Goal: Information Seeking & Learning: Learn about a topic

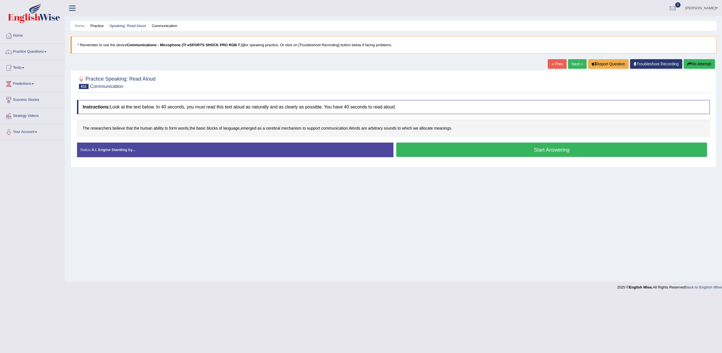
click at [421, 152] on button "Start Answering" at bounding box center [551, 150] width 311 height 14
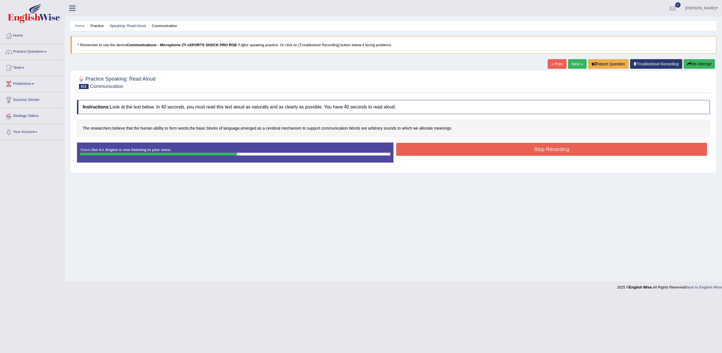
drag, startPoint x: 431, startPoint y: 146, endPoint x: 434, endPoint y: 142, distance: 4.8
click at [431, 145] on button "Stop Recording" at bounding box center [551, 149] width 311 height 13
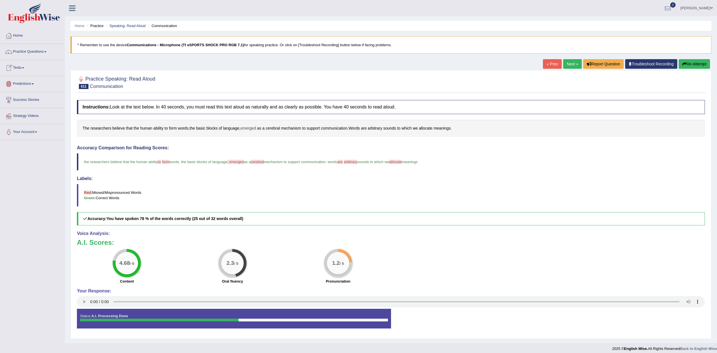
click at [253, 131] on span "emerged" at bounding box center [248, 128] width 16 height 6
click at [243, 72] on icon at bounding box center [241, 71] width 4 height 3
click at [276, 129] on span "cerebral" at bounding box center [273, 128] width 14 height 6
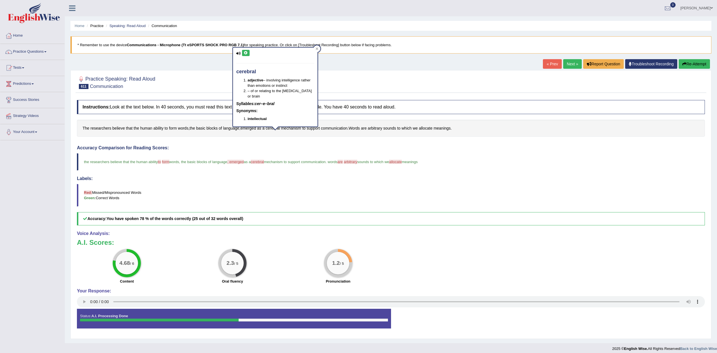
click at [246, 51] on button at bounding box center [246, 53] width 8 height 6
click at [429, 129] on span "allocate" at bounding box center [426, 128] width 14 height 6
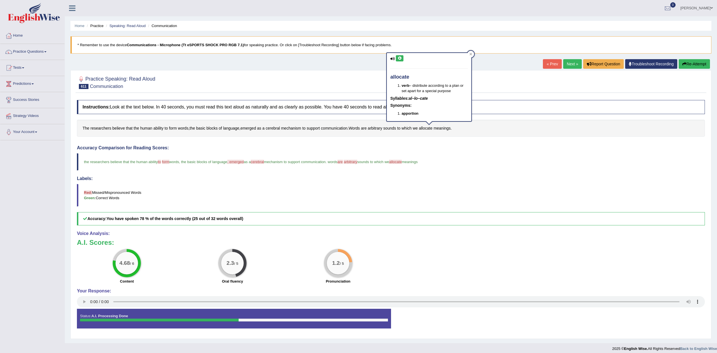
click at [402, 60] on button at bounding box center [400, 58] width 8 height 6
click at [381, 130] on span "arbitrary" at bounding box center [375, 128] width 14 height 6
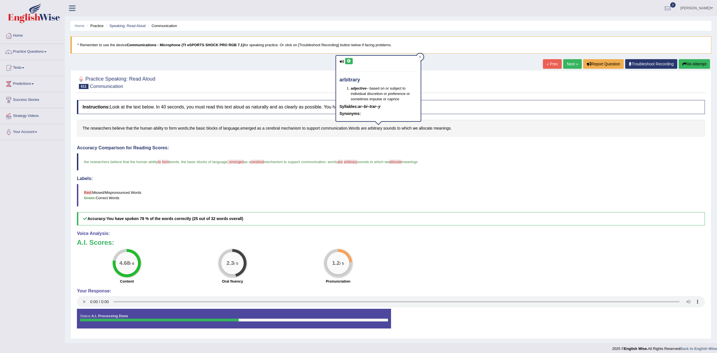
click at [351, 61] on icon at bounding box center [349, 60] width 4 height 3
click at [424, 54] on div "Home Practice Speaking: Read Aloud Communication * Remember to use the device C…" at bounding box center [391, 171] width 653 height 343
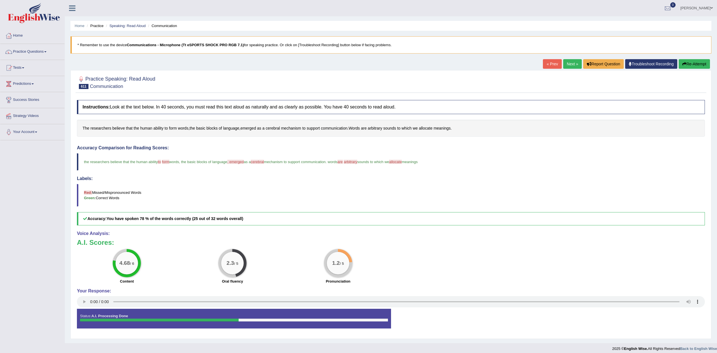
click at [575, 63] on link "Next »" at bounding box center [573, 64] width 19 height 10
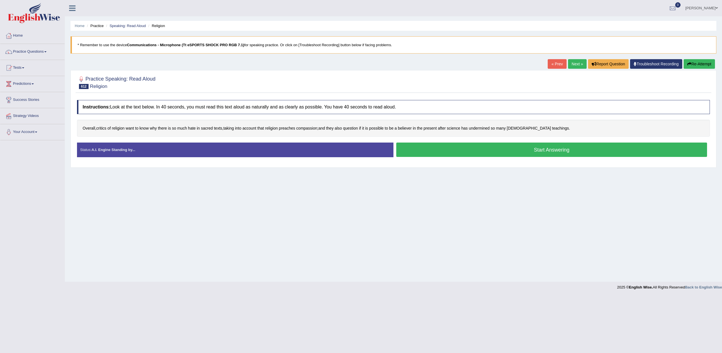
click at [542, 151] on button "Start Answering" at bounding box center [551, 150] width 311 height 14
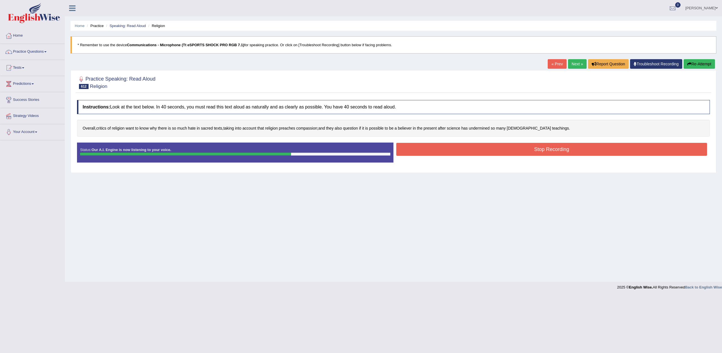
click at [489, 147] on button "Stop Recording" at bounding box center [551, 149] width 311 height 13
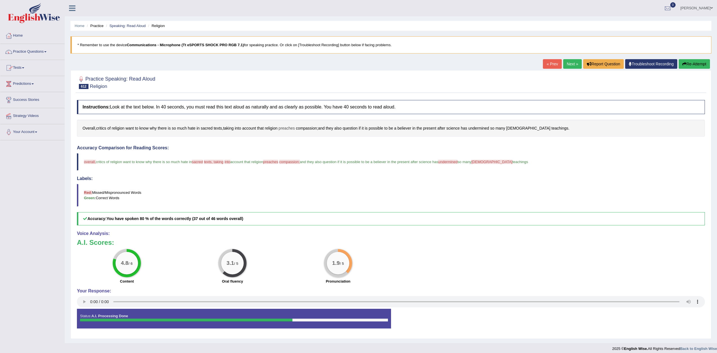
click at [291, 128] on span "preaches" at bounding box center [287, 128] width 16 height 6
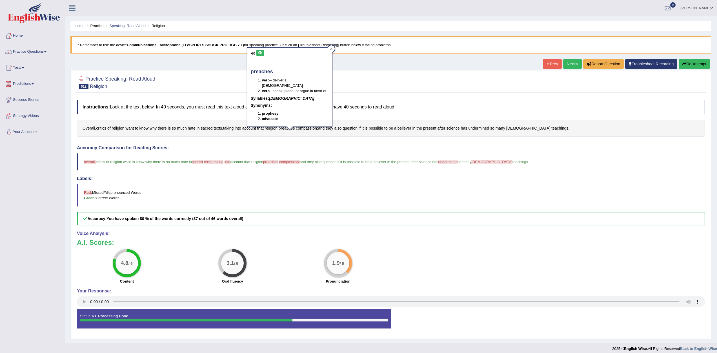
click at [262, 53] on button at bounding box center [261, 53] width 8 height 6
click at [564, 63] on link "Next »" at bounding box center [573, 64] width 19 height 10
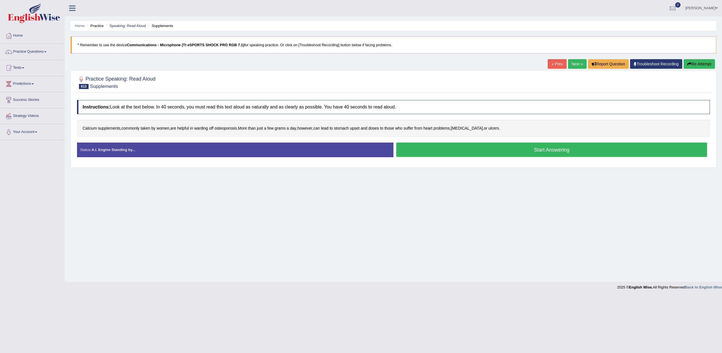
click at [463, 147] on button "Start Answering" at bounding box center [551, 150] width 311 height 14
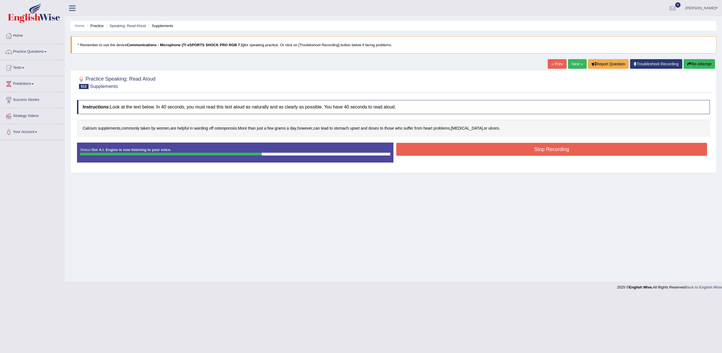
click at [478, 147] on button "Stop Recording" at bounding box center [551, 149] width 311 height 13
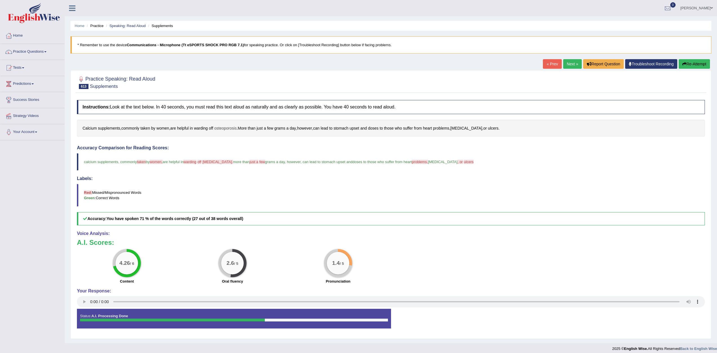
click at [231, 129] on span "osteoporosis" at bounding box center [226, 128] width 22 height 6
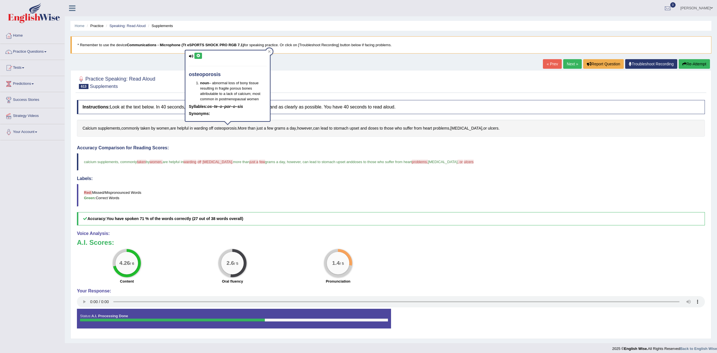
click at [197, 53] on button at bounding box center [199, 56] width 8 height 6
click at [169, 127] on span "women" at bounding box center [162, 128] width 13 height 6
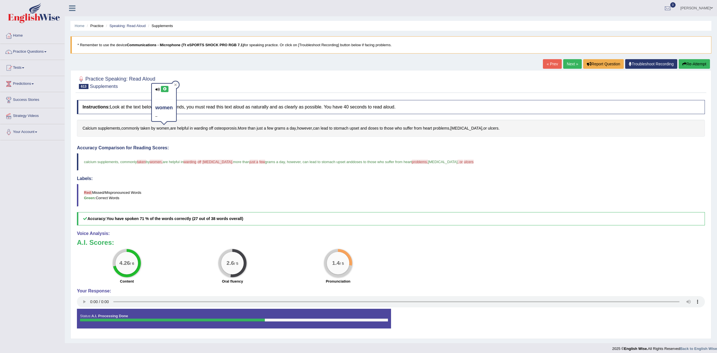
click at [166, 91] on button at bounding box center [165, 89] width 8 height 6
drag, startPoint x: 201, startPoint y: 130, endPoint x: 204, endPoint y: 128, distance: 3.0
click at [203, 128] on span "warding" at bounding box center [201, 128] width 14 height 6
drag, startPoint x: 202, startPoint y: 78, endPoint x: 197, endPoint y: 79, distance: 4.3
click at [198, 79] on div "word not found" at bounding box center [203, 100] width 40 height 44
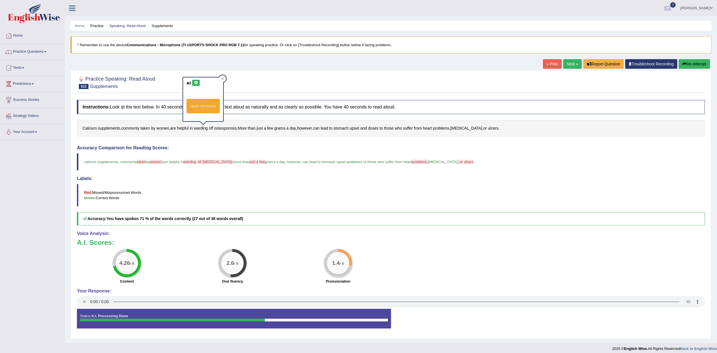
click at [196, 85] on button at bounding box center [196, 83] width 8 height 6
click at [488, 129] on span "ulcers" at bounding box center [493, 128] width 10 height 6
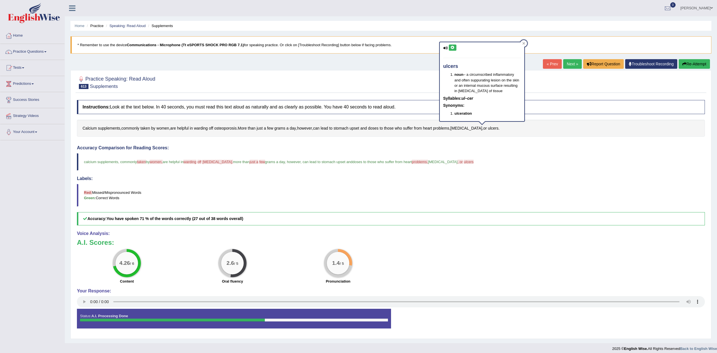
click at [454, 47] on icon at bounding box center [453, 47] width 4 height 3
click at [403, 74] on div at bounding box center [391, 82] width 628 height 17
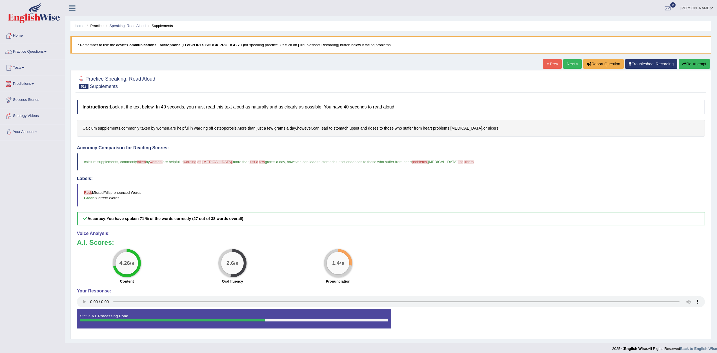
click at [701, 65] on button "Re-Attempt" at bounding box center [694, 64] width 31 height 10
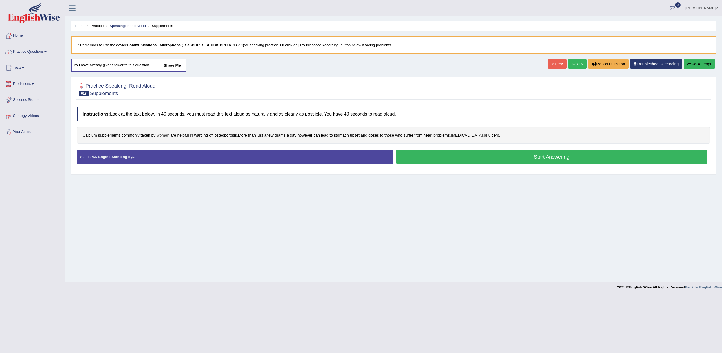
click at [171, 132] on div "Calcium supplements , commonly taken by women , are helpful in warding off oste…" at bounding box center [393, 135] width 633 height 17
click at [163, 134] on span "women" at bounding box center [162, 136] width 13 height 6
click at [164, 94] on button at bounding box center [165, 96] width 8 height 6
click at [427, 161] on button "Start Answering" at bounding box center [551, 157] width 311 height 14
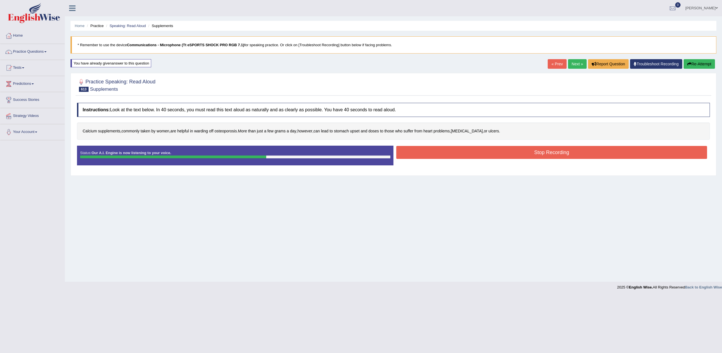
click at [447, 151] on button "Stop Recording" at bounding box center [551, 152] width 311 height 13
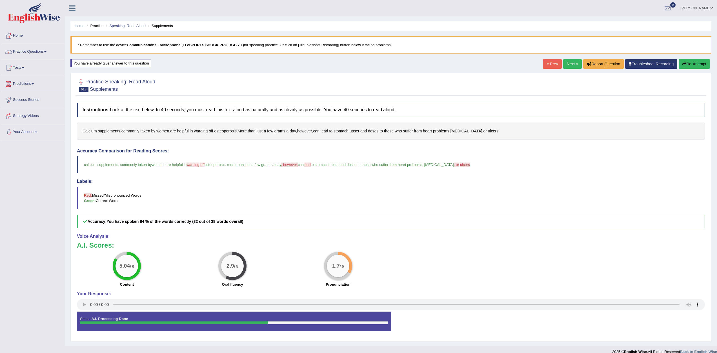
click at [574, 63] on link "Next »" at bounding box center [573, 64] width 19 height 10
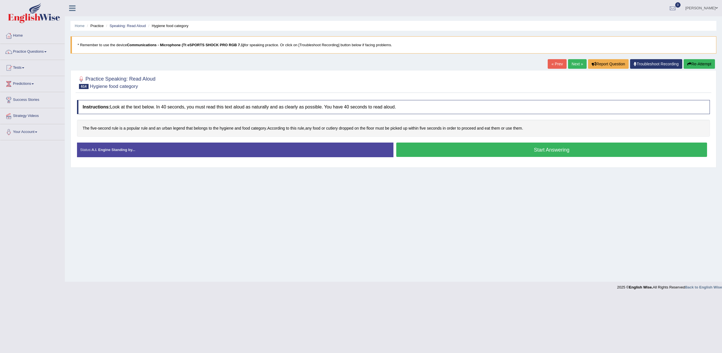
click at [499, 145] on button "Start Answering" at bounding box center [551, 150] width 311 height 14
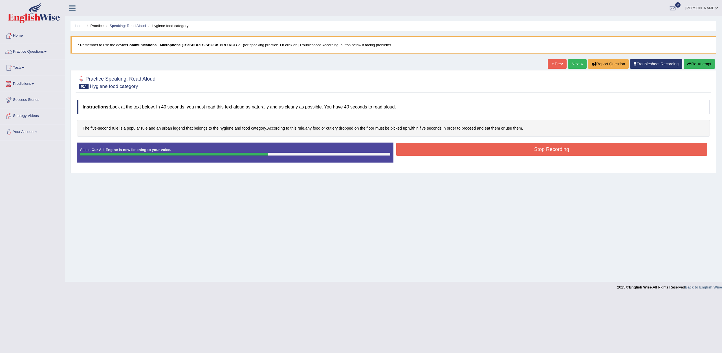
click at [510, 148] on button "Stop Recording" at bounding box center [551, 149] width 311 height 13
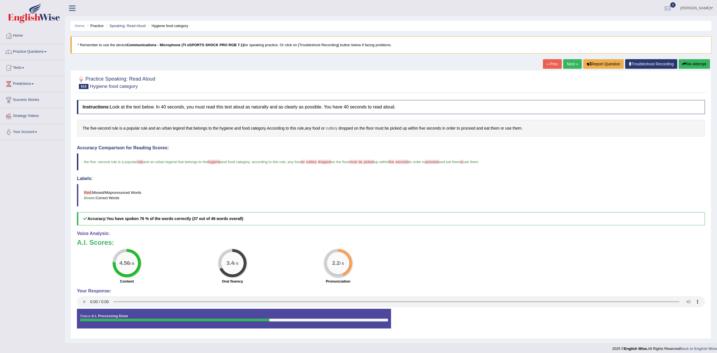
click at [330, 126] on span "cutlery" at bounding box center [332, 128] width 12 height 6
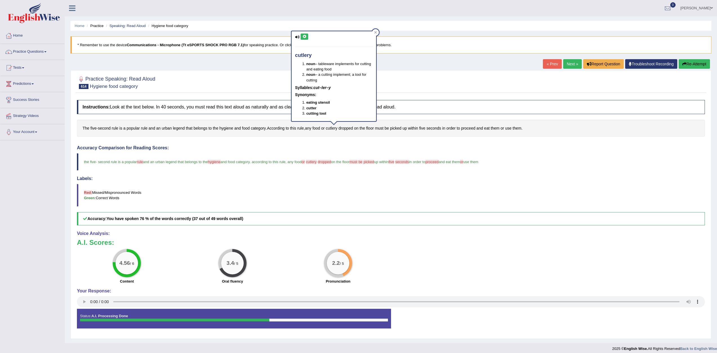
click at [302, 35] on button at bounding box center [305, 37] width 8 height 6
drag, startPoint x: 227, startPoint y: 122, endPoint x: 225, endPoint y: 127, distance: 5.7
click at [226, 126] on div "The five - second rule is a popular rule and an urban legend that belongs to th…" at bounding box center [391, 128] width 628 height 17
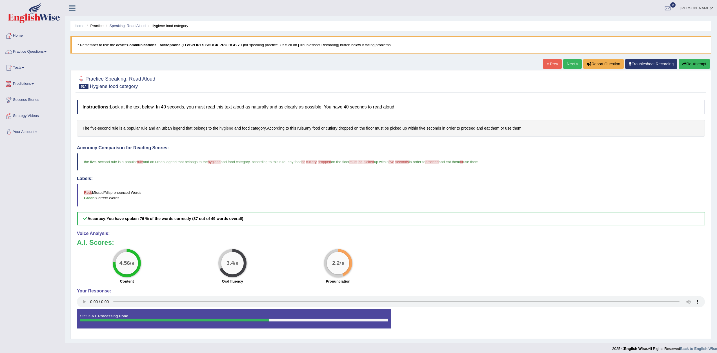
click at [225, 127] on span "hygiene" at bounding box center [227, 128] width 14 height 6
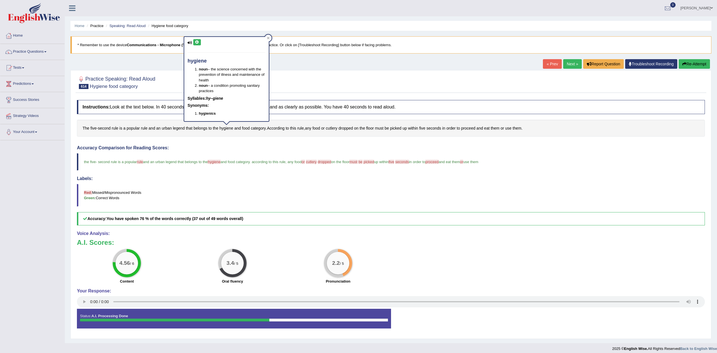
click at [196, 40] on button at bounding box center [197, 42] width 8 height 6
click at [691, 60] on button "Re-Attempt" at bounding box center [694, 64] width 31 height 10
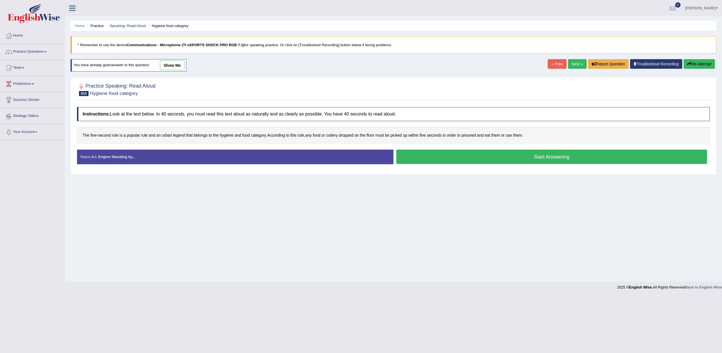
click at [539, 155] on button "Start Answering" at bounding box center [551, 157] width 311 height 14
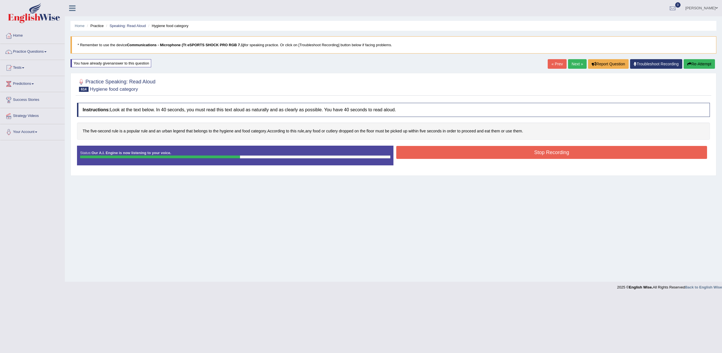
click at [536, 151] on button "Stop Recording" at bounding box center [551, 152] width 311 height 13
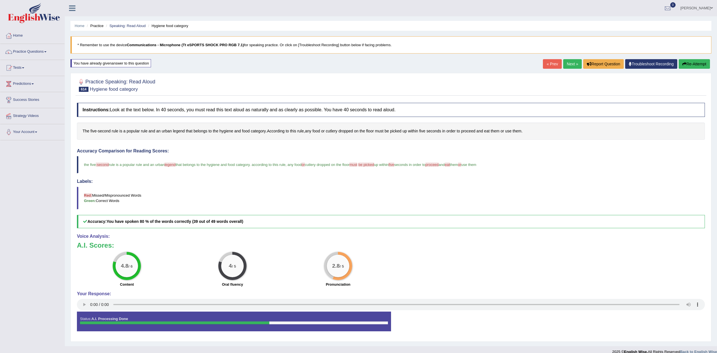
click at [569, 63] on link "Next »" at bounding box center [573, 64] width 19 height 10
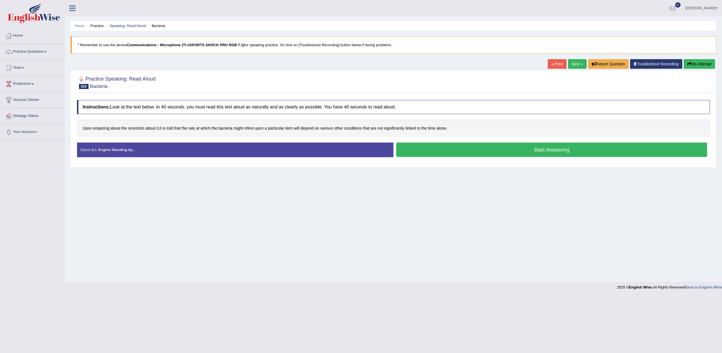
click at [511, 148] on button "Start Answering" at bounding box center [551, 150] width 311 height 14
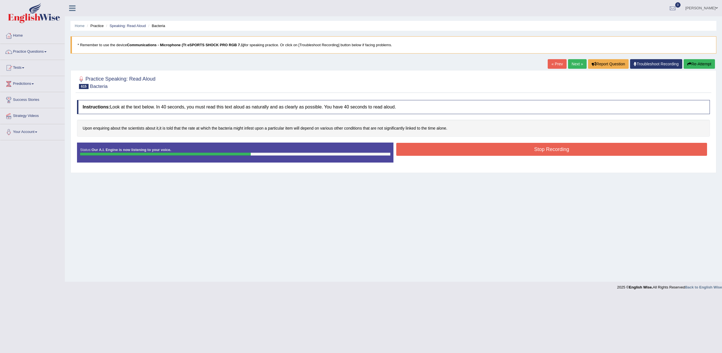
click at [501, 144] on button "Stop Recording" at bounding box center [551, 149] width 311 height 13
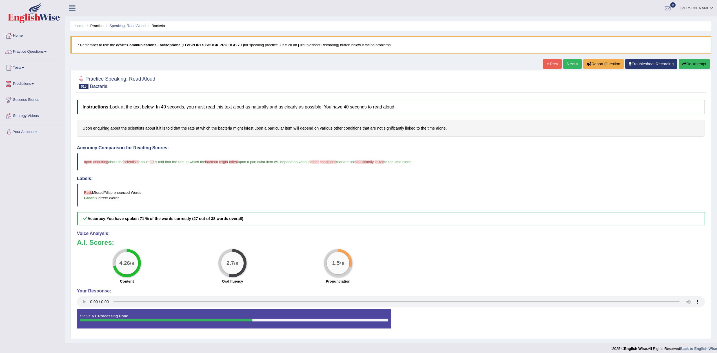
click at [700, 64] on button "Re-Attempt" at bounding box center [694, 64] width 31 height 10
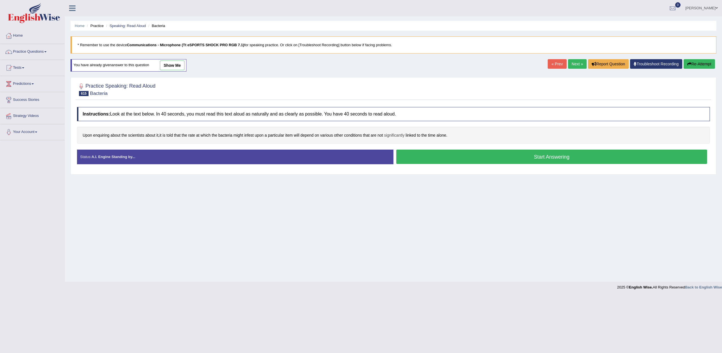
click at [394, 135] on span "significantly" at bounding box center [394, 136] width 20 height 6
click at [365, 77] on div "significantly adverb – in an important way or to an important degree – in a sig…" at bounding box center [395, 102] width 85 height 51
click at [366, 83] on icon at bounding box center [366, 82] width 4 height 3
click at [232, 135] on span "bacteria" at bounding box center [225, 136] width 14 height 6
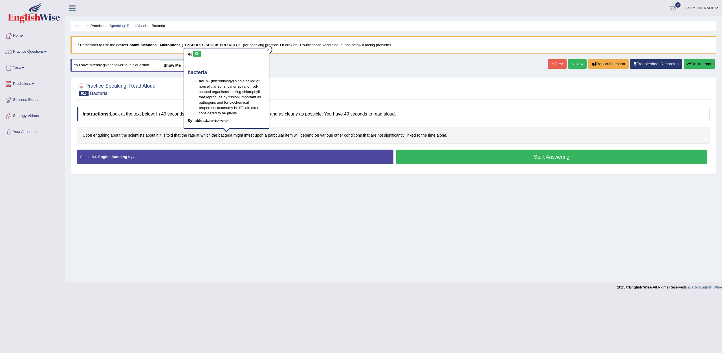
click at [196, 52] on icon at bounding box center [197, 53] width 4 height 3
drag, startPoint x: 100, startPoint y: 134, endPoint x: 101, endPoint y: 118, distance: 16.2
click at [100, 128] on div "Upon enquiring about the scientists about it , it is told that the rate at whic…" at bounding box center [393, 135] width 633 height 17
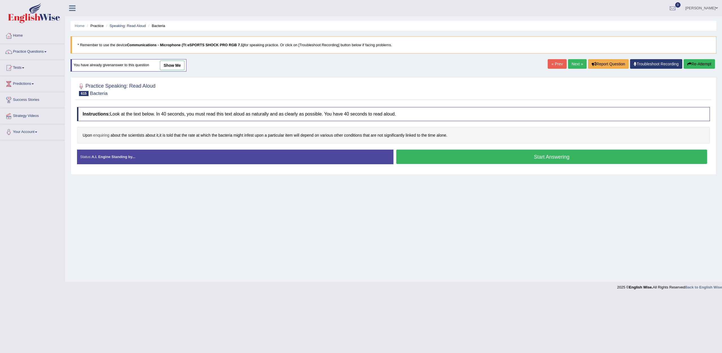
click at [106, 134] on span "enquiring" at bounding box center [101, 136] width 16 height 6
click at [90, 78] on icon at bounding box center [90, 78] width 4 height 3
click at [84, 133] on span "Upon" at bounding box center [87, 136] width 9 height 6
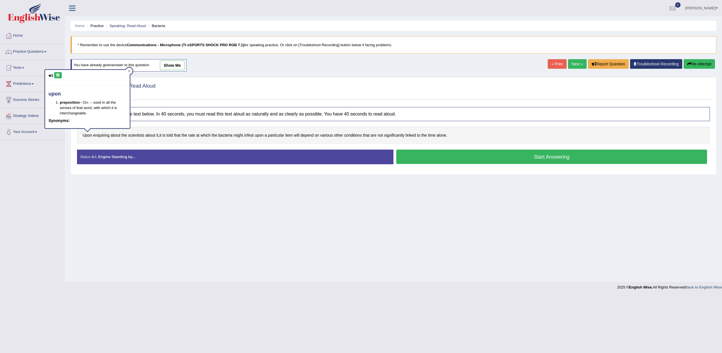
click at [59, 76] on icon at bounding box center [58, 75] width 4 height 3
click at [501, 158] on button "Start Answering" at bounding box center [551, 157] width 311 height 14
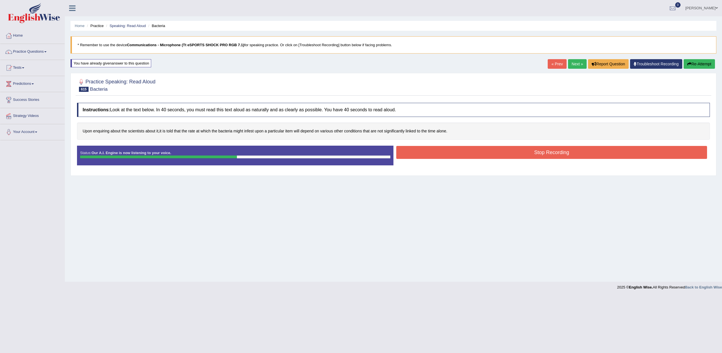
click at [465, 154] on button "Stop Recording" at bounding box center [551, 152] width 311 height 13
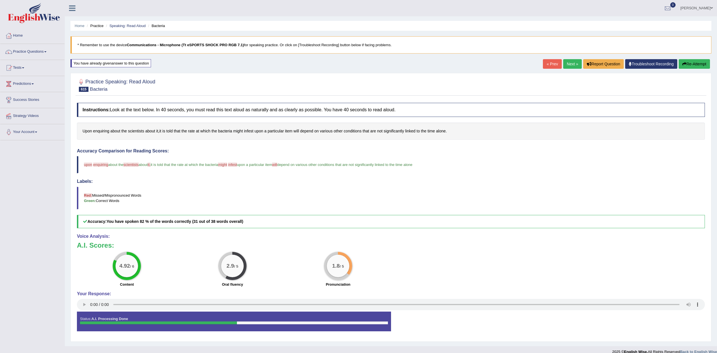
click at [574, 65] on link "Next »" at bounding box center [573, 64] width 19 height 10
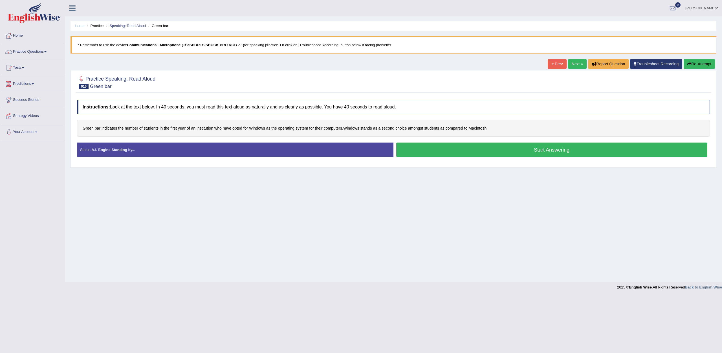
click at [537, 149] on button "Start Answering" at bounding box center [551, 150] width 311 height 14
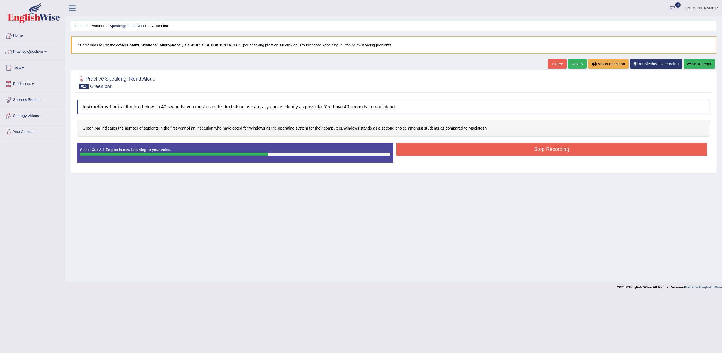
click at [544, 148] on button "Stop Recording" at bounding box center [551, 149] width 311 height 13
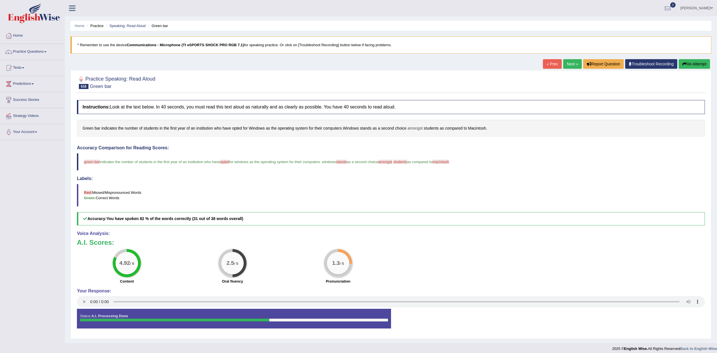
click at [417, 127] on span "amongst" at bounding box center [415, 128] width 15 height 6
click at [407, 79] on icon at bounding box center [407, 79] width 4 height 3
click at [473, 127] on span "Macintosh" at bounding box center [477, 128] width 18 height 6
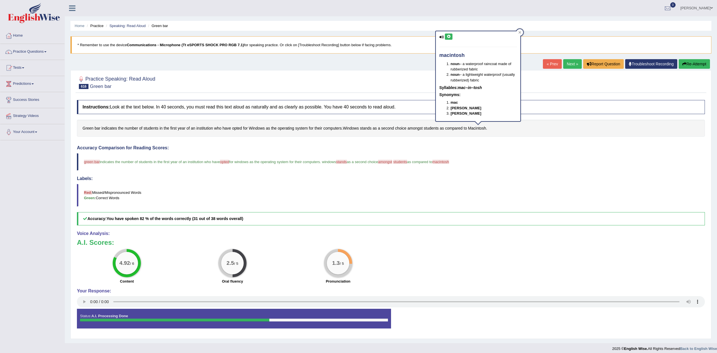
click at [449, 38] on button at bounding box center [449, 37] width 8 height 6
click at [521, 31] on icon at bounding box center [520, 32] width 3 height 3
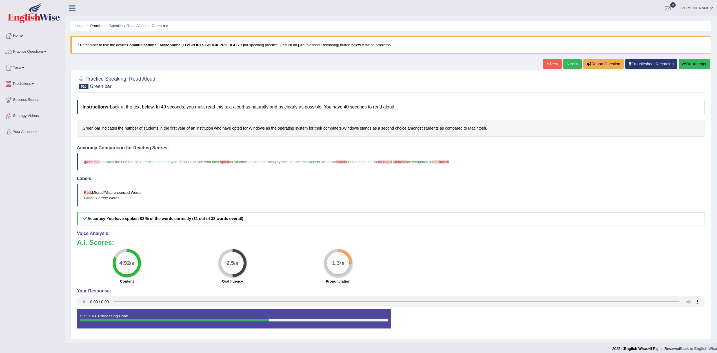
click at [704, 65] on button "Re-Attempt" at bounding box center [694, 64] width 31 height 10
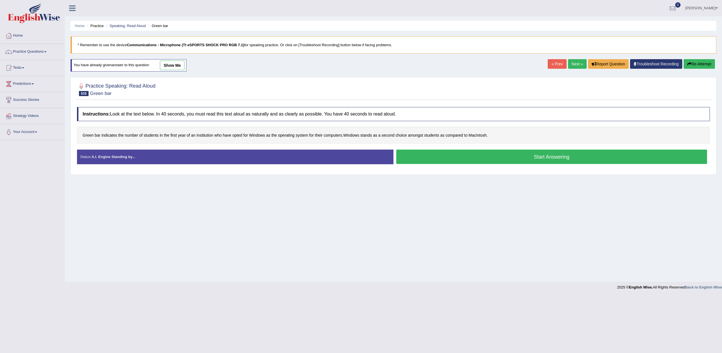
click at [483, 158] on button "Start Answering" at bounding box center [551, 157] width 311 height 14
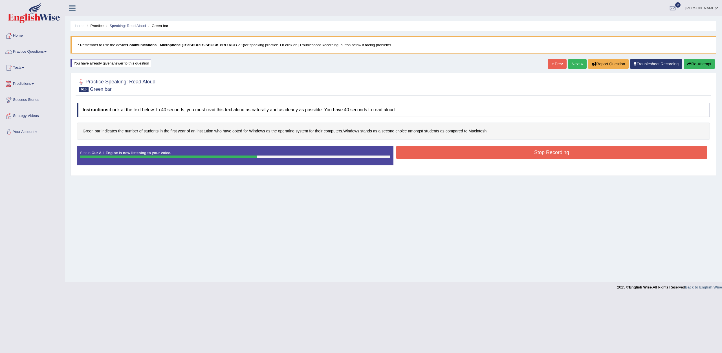
click at [487, 150] on button "Stop Recording" at bounding box center [551, 152] width 311 height 13
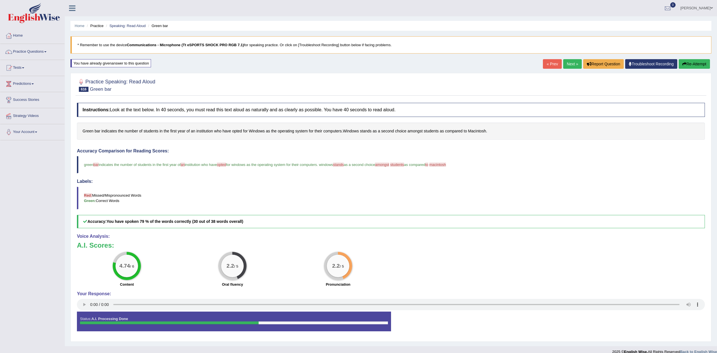
click at [577, 66] on link "Next »" at bounding box center [573, 64] width 19 height 10
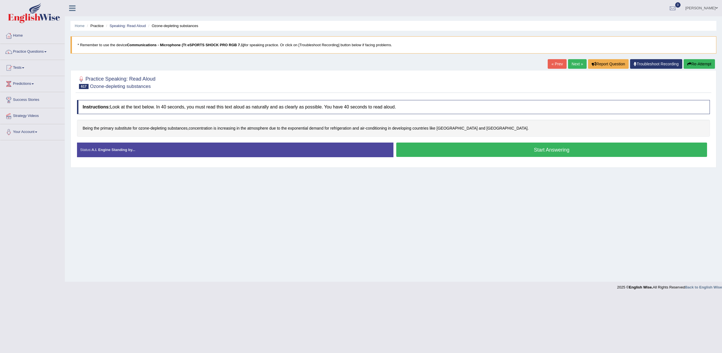
click at [509, 148] on button "Start Answering" at bounding box center [551, 150] width 311 height 14
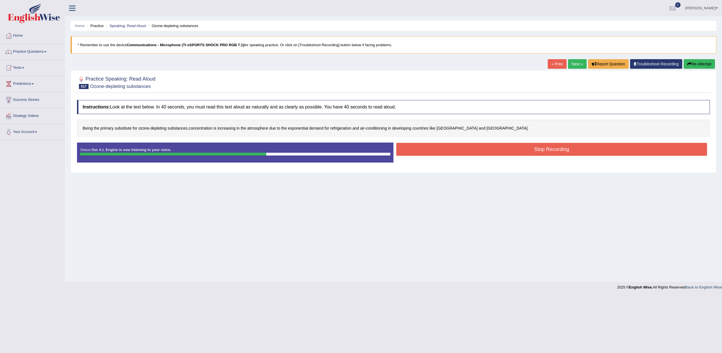
drag, startPoint x: 516, startPoint y: 145, endPoint x: 520, endPoint y: 144, distance: 4.2
click at [516, 145] on button "Stop Recording" at bounding box center [551, 149] width 311 height 13
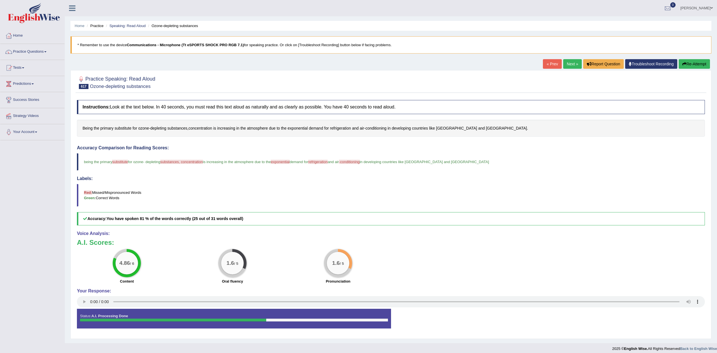
click at [573, 64] on link "Next »" at bounding box center [573, 64] width 19 height 10
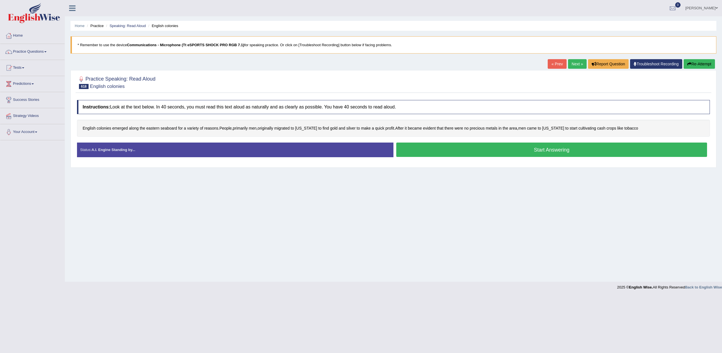
click at [534, 147] on button "Start Answering" at bounding box center [551, 150] width 311 height 14
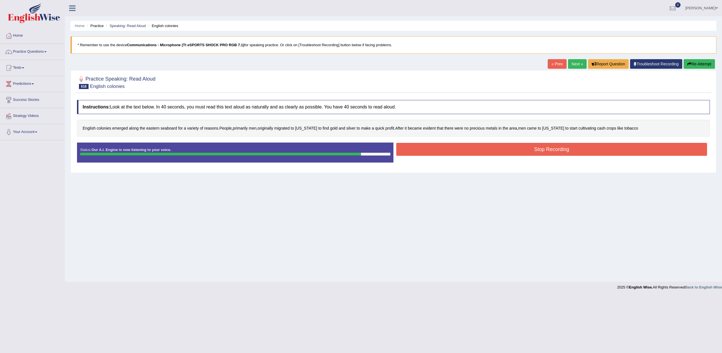
drag, startPoint x: 510, startPoint y: 147, endPoint x: 515, endPoint y: 138, distance: 10.6
click at [510, 145] on button "Stop Recording" at bounding box center [551, 149] width 311 height 13
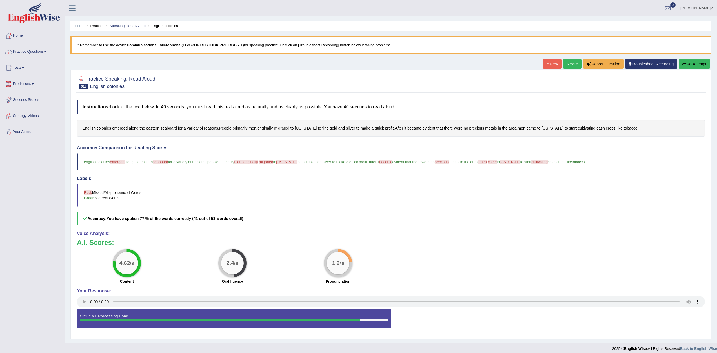
click at [284, 127] on span "migrated" at bounding box center [281, 128] width 15 height 6
click at [273, 72] on icon at bounding box center [274, 71] width 4 height 3
click at [169, 124] on div "English colonies emerged along the eastern seaboard for a variety of reasons . …" at bounding box center [391, 128] width 628 height 17
click at [170, 127] on span "seaboard" at bounding box center [168, 128] width 16 height 6
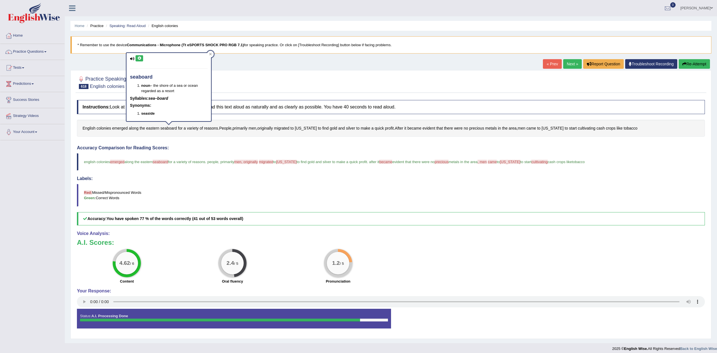
click at [140, 57] on icon at bounding box center [139, 58] width 4 height 3
click at [117, 126] on span "emerged" at bounding box center [120, 128] width 16 height 6
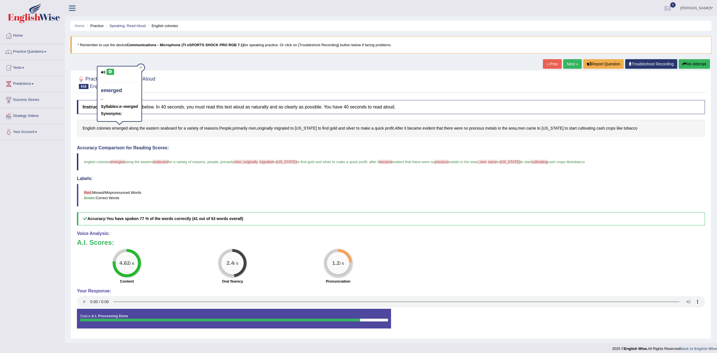
drag, startPoint x: 109, startPoint y: 70, endPoint x: 132, endPoint y: 99, distance: 36.7
click at [109, 70] on icon at bounding box center [110, 71] width 4 height 3
click at [475, 127] on span "precious" at bounding box center [476, 128] width 15 height 6
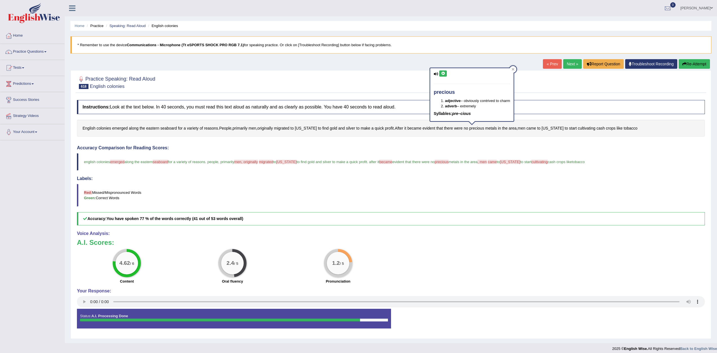
click at [443, 69] on div "precious adjective – obviously contrived to charm adverb – extremely Syllables:…" at bounding box center [471, 94] width 83 height 53
drag, startPoint x: 445, startPoint y: 72, endPoint x: 432, endPoint y: 78, distance: 14.5
click at [444, 72] on icon at bounding box center [443, 73] width 4 height 3
click at [303, 127] on span "Virginia" at bounding box center [306, 128] width 22 height 6
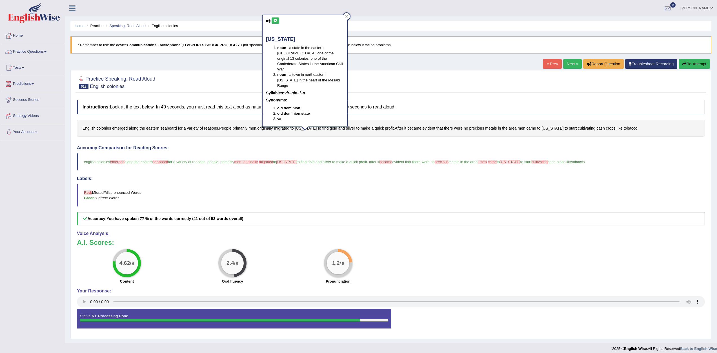
click at [275, 14] on ul "Masum Alam Toggle navigation Username: Masum Access Type: Online Subscription: …" at bounding box center [489, 8] width 457 height 16
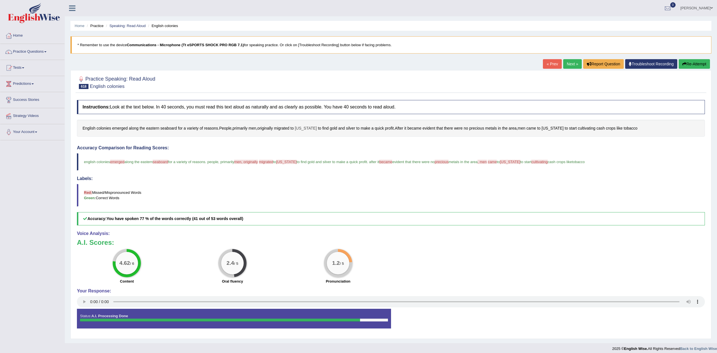
click at [306, 128] on span "Virginia" at bounding box center [306, 128] width 22 height 6
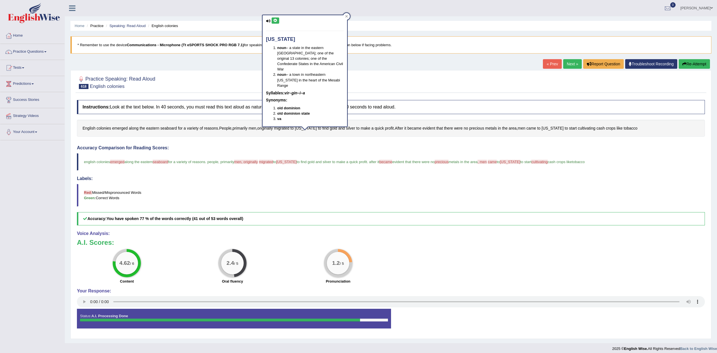
click at [275, 20] on icon at bounding box center [275, 20] width 4 height 3
click at [566, 64] on link "Next »" at bounding box center [573, 64] width 19 height 10
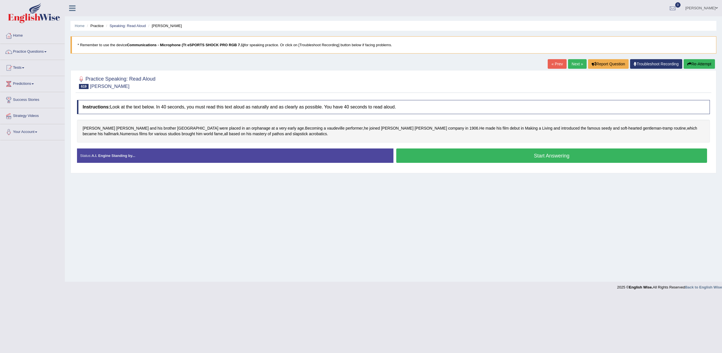
click at [502, 152] on button "Start Answering" at bounding box center [551, 156] width 311 height 14
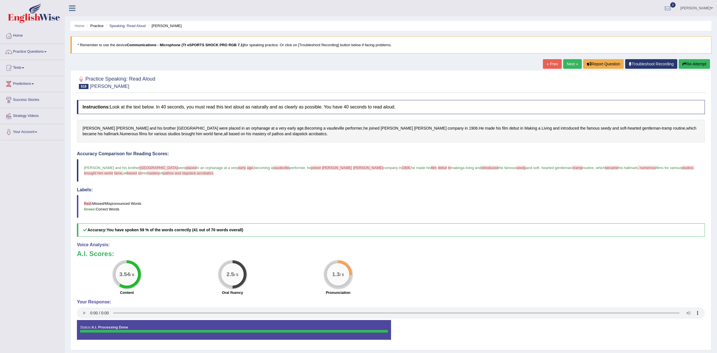
click at [569, 64] on link "Next »" at bounding box center [573, 64] width 19 height 10
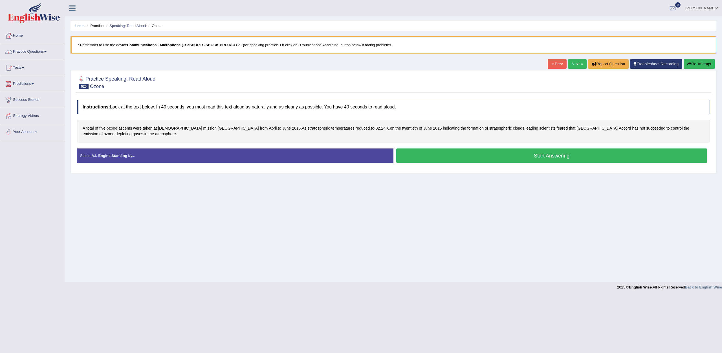
click at [114, 127] on span "ozone" at bounding box center [112, 128] width 11 height 6
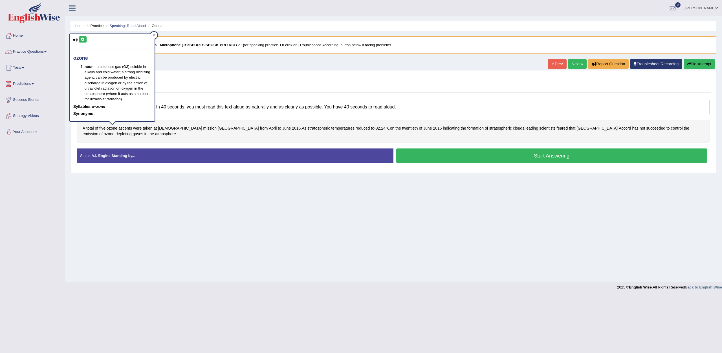
click at [553, 62] on link "« Prev" at bounding box center [556, 64] width 19 height 10
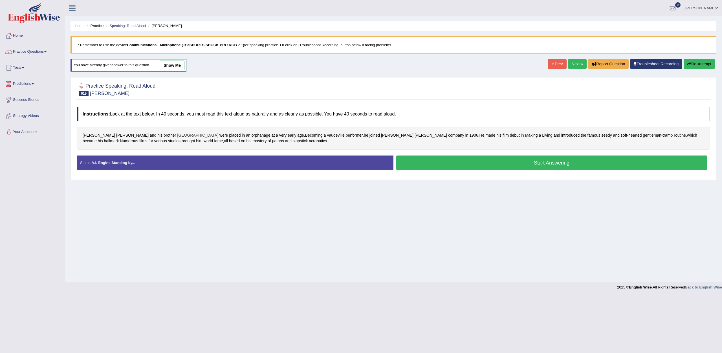
click at [177, 134] on span "Sydney" at bounding box center [197, 136] width 41 height 6
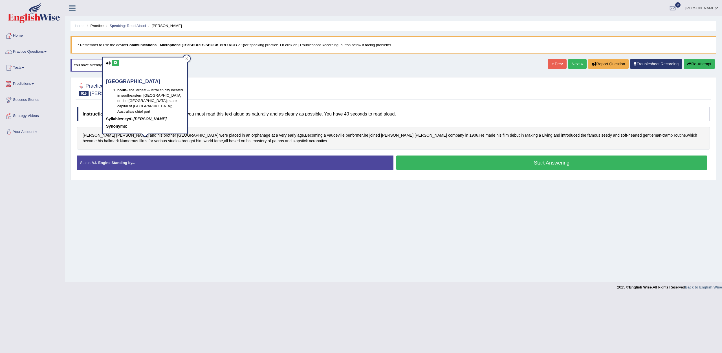
click at [112, 63] on button at bounding box center [116, 63] width 8 height 6
click at [327, 137] on span "vaudeville" at bounding box center [335, 136] width 17 height 6
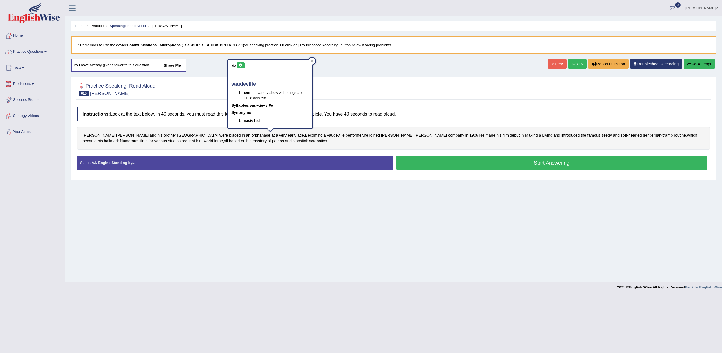
click at [239, 66] on icon at bounding box center [241, 65] width 4 height 3
click at [663, 136] on span "tramp" at bounding box center [668, 136] width 10 height 6
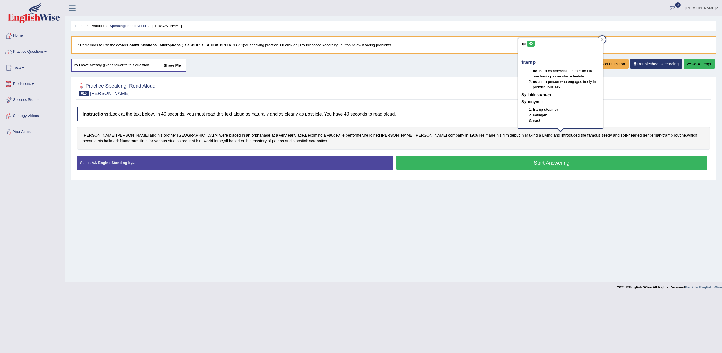
click at [531, 45] on icon at bounding box center [531, 43] width 4 height 3
click at [309, 140] on span "acrobatics" at bounding box center [318, 141] width 18 height 6
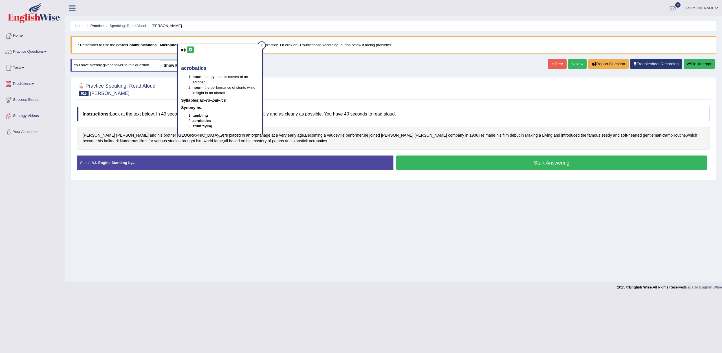
click at [188, 47] on button at bounding box center [191, 50] width 8 height 6
click at [475, 160] on button "Start Answering" at bounding box center [551, 163] width 311 height 14
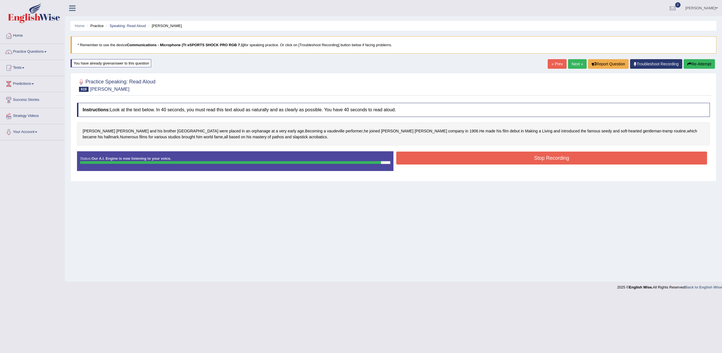
click at [418, 153] on button "Stop Recording" at bounding box center [551, 158] width 311 height 13
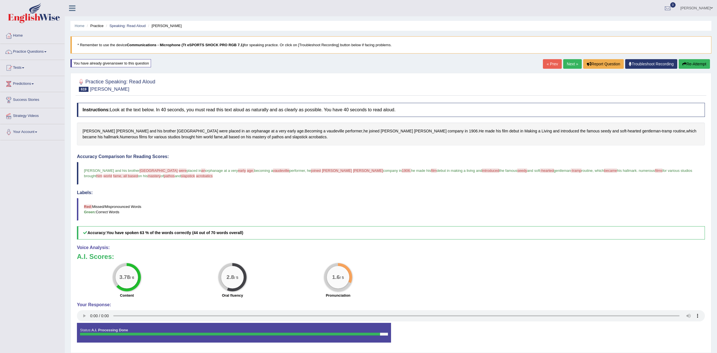
click at [570, 63] on link "Next »" at bounding box center [573, 64] width 19 height 10
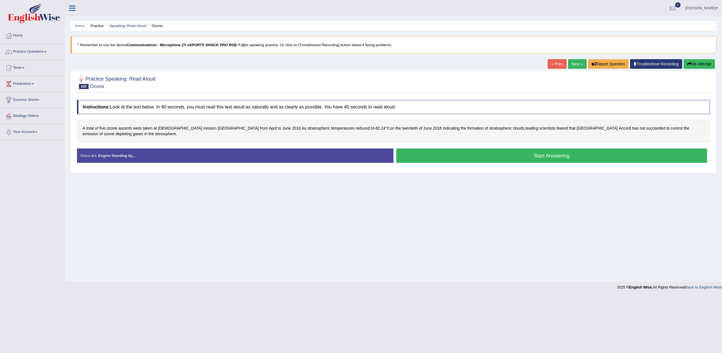
click at [508, 160] on button "Start Answering" at bounding box center [551, 156] width 311 height 14
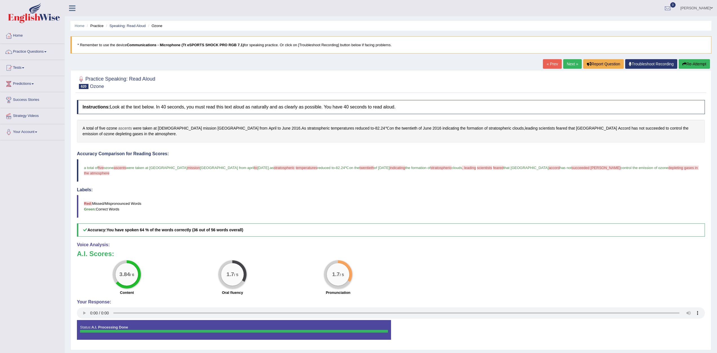
click at [127, 126] on span "ascents" at bounding box center [125, 128] width 14 height 6
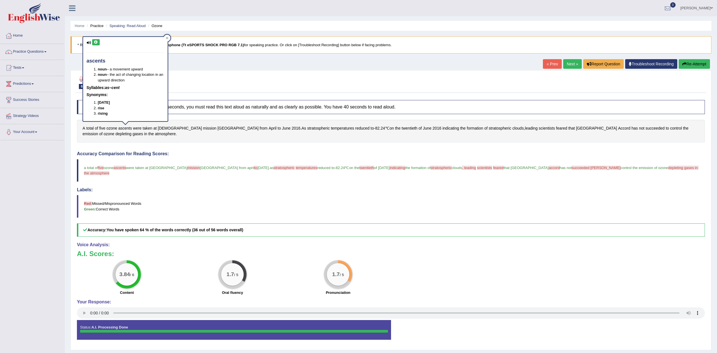
click at [96, 42] on icon at bounding box center [96, 42] width 4 height 3
click at [218, 127] on span "[GEOGRAPHIC_DATA]" at bounding box center [238, 128] width 41 height 6
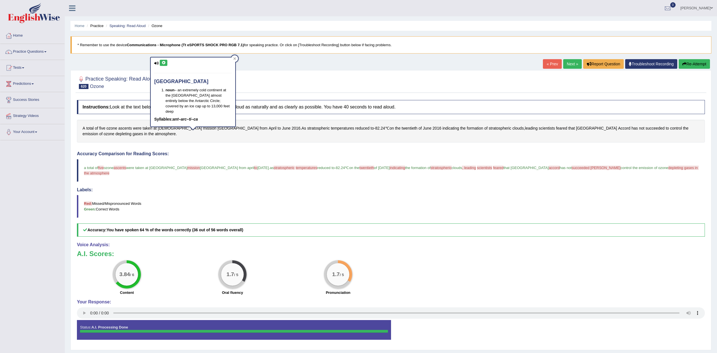
click at [164, 60] on button at bounding box center [164, 63] width 8 height 6
click at [203, 129] on span "mission" at bounding box center [209, 128] width 13 height 6
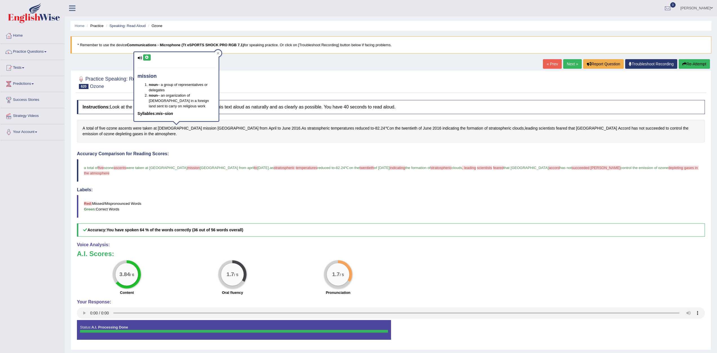
drag, startPoint x: 146, startPoint y: 57, endPoint x: 193, endPoint y: 102, distance: 64.6
click at [147, 59] on button at bounding box center [147, 57] width 8 height 6
click at [307, 128] on span "stratospheric" at bounding box center [318, 128] width 23 height 6
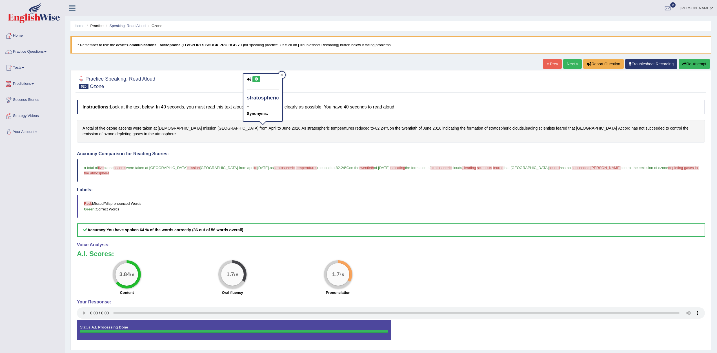
click at [258, 78] on icon at bounding box center [256, 79] width 4 height 3
click at [299, 127] on div "A total of five ozone ascents were taken at Indian mission Antarctica from Apri…" at bounding box center [391, 131] width 628 height 23
click at [331, 131] on span "temperatures" at bounding box center [342, 128] width 23 height 6
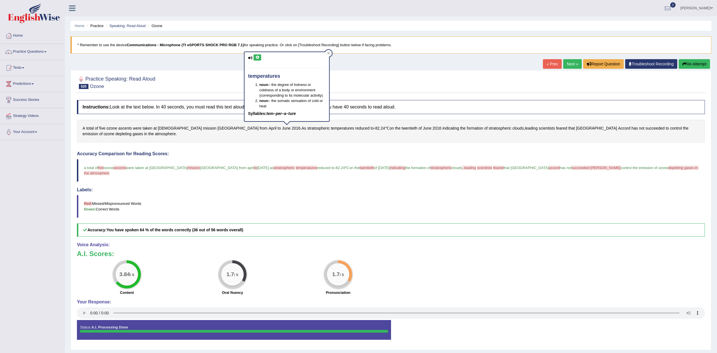
click at [257, 58] on icon at bounding box center [257, 57] width 4 height 3
click at [402, 128] on span "twentieth" at bounding box center [410, 128] width 16 height 6
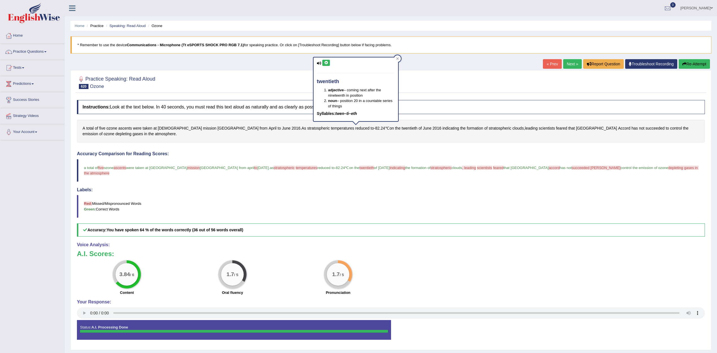
click at [326, 60] on button at bounding box center [327, 63] width 8 height 6
click at [489, 127] on span "stratospheric" at bounding box center [500, 128] width 23 height 6
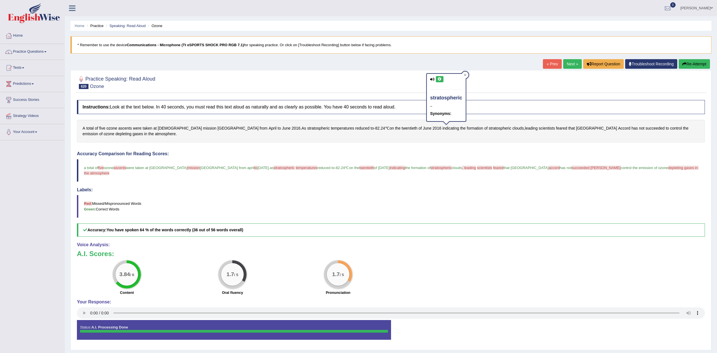
click at [439, 78] on icon at bounding box center [440, 79] width 4 height 3
click at [557, 130] on span "feared" at bounding box center [562, 128] width 11 height 6
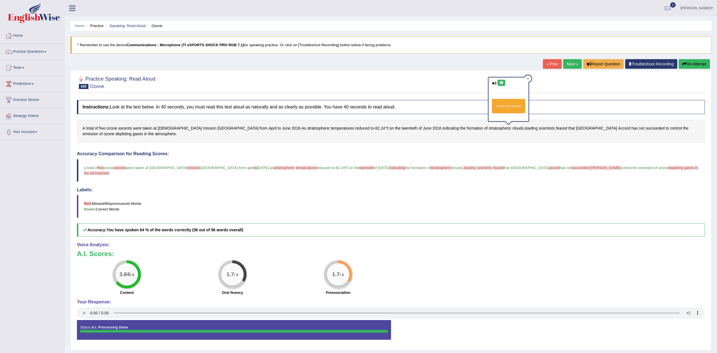
drag, startPoint x: 498, startPoint y: 82, endPoint x: 506, endPoint y: 86, distance: 8.1
click at [499, 82] on button at bounding box center [502, 83] width 8 height 6
click at [576, 131] on span "Montreal" at bounding box center [596, 128] width 41 height 6
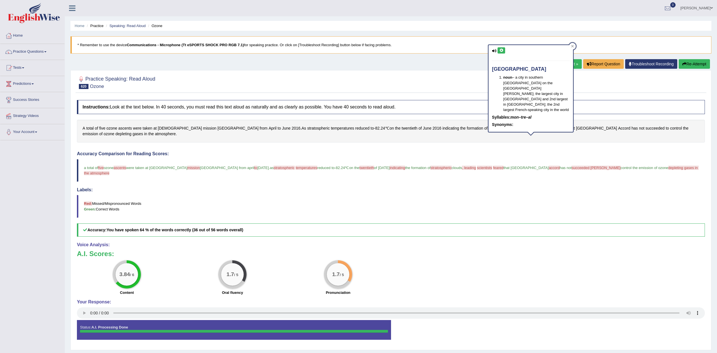
click at [503, 48] on button at bounding box center [502, 50] width 8 height 6
click at [703, 67] on button "Re-Attempt" at bounding box center [694, 64] width 31 height 10
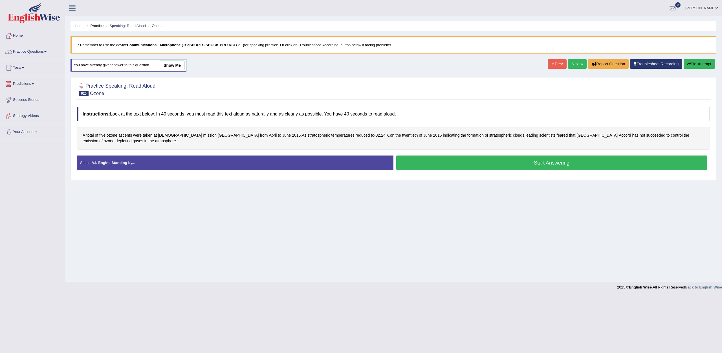
click at [586, 162] on button "Start Answering" at bounding box center [551, 163] width 311 height 14
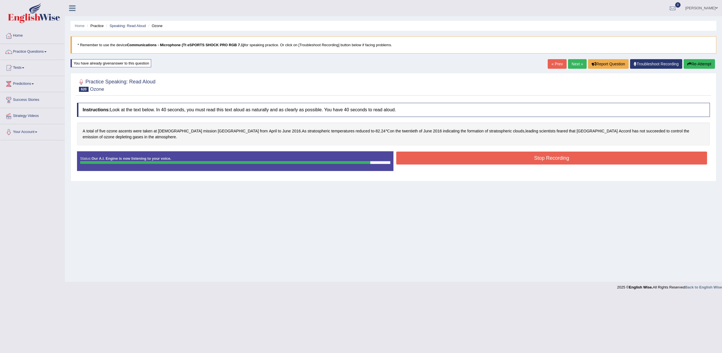
click at [584, 158] on button "Stop Recording" at bounding box center [551, 158] width 311 height 13
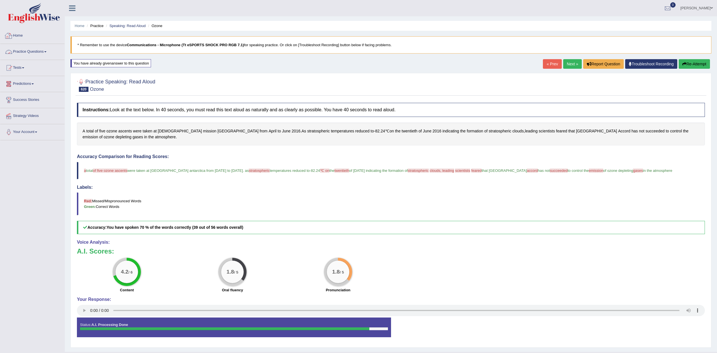
click at [34, 52] on link "Practice Questions" at bounding box center [32, 51] width 64 height 14
click at [34, 52] on link "Practice Questions" at bounding box center [31, 51] width 63 height 14
click at [34, 52] on link "Practice Questions" at bounding box center [32, 51] width 64 height 14
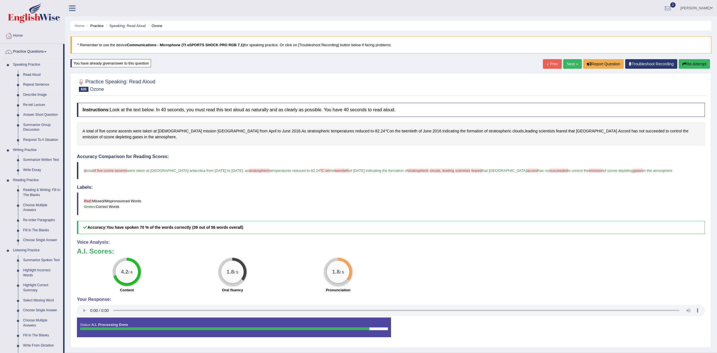
click at [36, 83] on link "Repeat Sentence" at bounding box center [42, 85] width 43 height 10
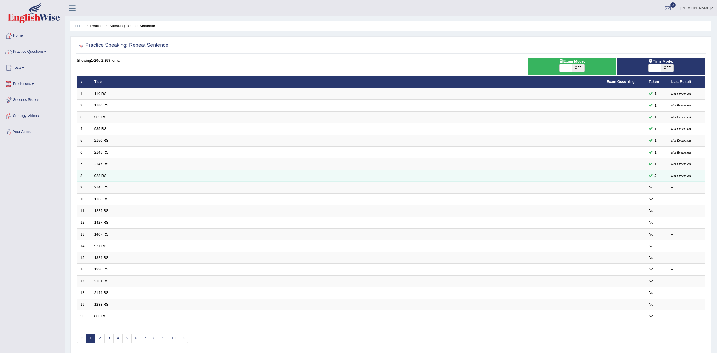
click at [98, 173] on td "928 RS" at bounding box center [347, 176] width 513 height 12
click at [99, 172] on td "928 RS" at bounding box center [347, 176] width 513 height 12
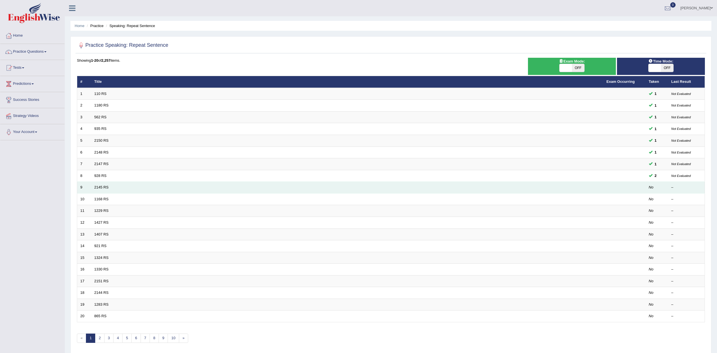
drag, startPoint x: 186, startPoint y: 195, endPoint x: 141, endPoint y: 186, distance: 46.6
click at [144, 187] on td "2145 RS" at bounding box center [347, 188] width 513 height 12
click at [104, 186] on link "2145 RS" at bounding box center [101, 187] width 14 height 4
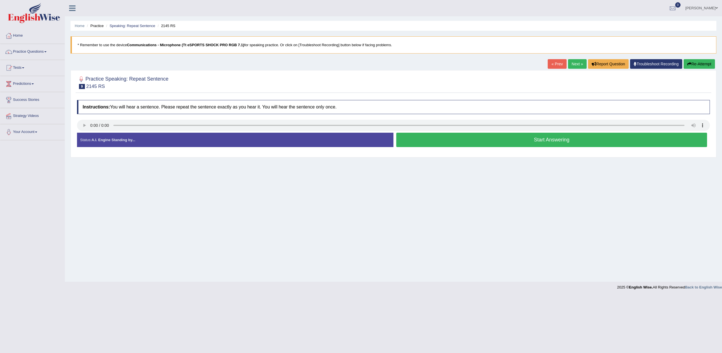
click at [88, 132] on div at bounding box center [393, 126] width 633 height 13
click at [425, 142] on button "Start Answering" at bounding box center [551, 140] width 311 height 14
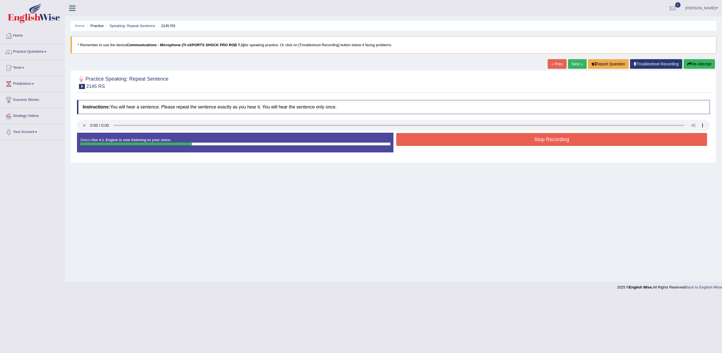
click at [425, 142] on button "Stop Recording" at bounding box center [551, 139] width 311 height 13
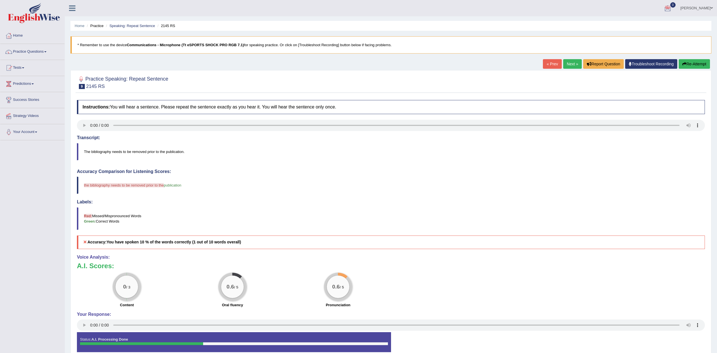
click at [700, 62] on button "Re-Attempt" at bounding box center [694, 64] width 31 height 10
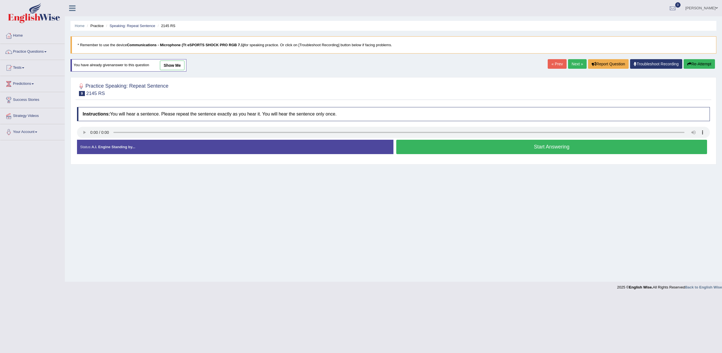
click at [566, 150] on button "Start Answering" at bounding box center [551, 147] width 311 height 14
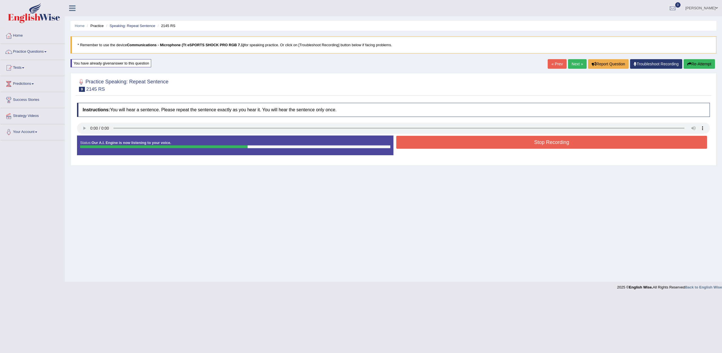
drag, startPoint x: 621, startPoint y: 142, endPoint x: 616, endPoint y: 129, distance: 13.8
click at [620, 142] on button "Stop Recording" at bounding box center [551, 142] width 311 height 13
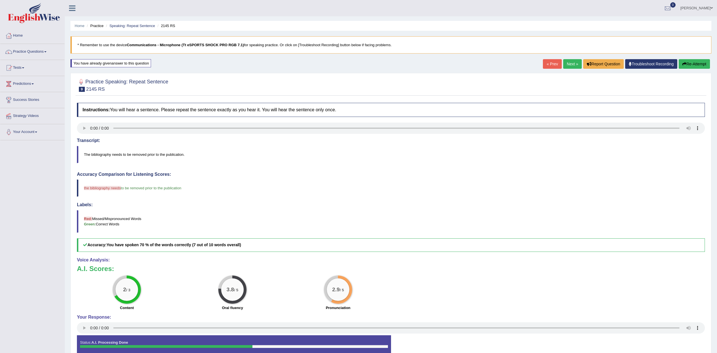
drag, startPoint x: 562, startPoint y: 63, endPoint x: 565, endPoint y: 65, distance: 3.4
click at [564, 63] on link "Next »" at bounding box center [573, 64] width 19 height 10
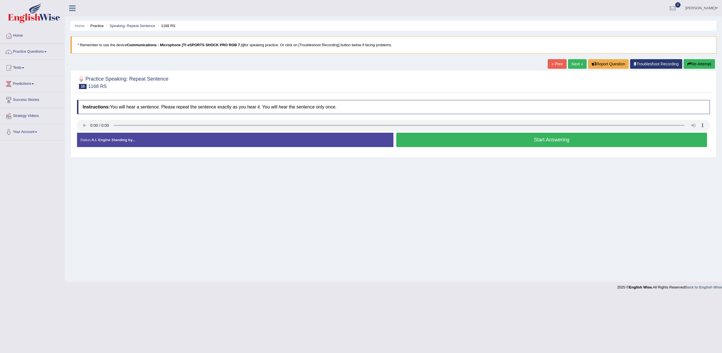
click at [501, 143] on button "Start Answering" at bounding box center [551, 140] width 311 height 14
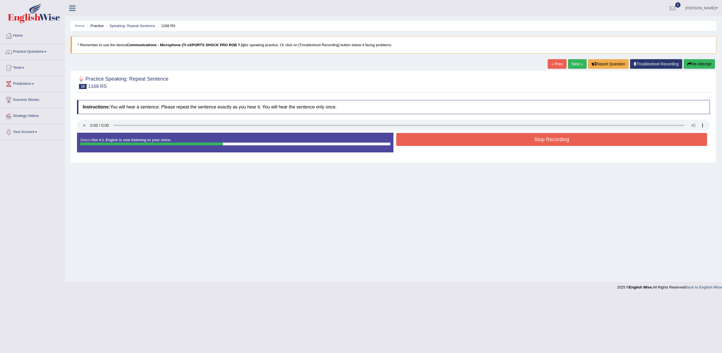
click at [501, 143] on button "Stop Recording" at bounding box center [551, 139] width 311 height 13
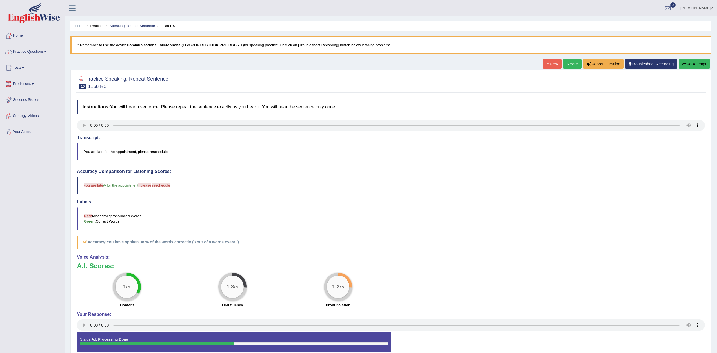
click at [694, 63] on button "Re-Attempt" at bounding box center [694, 64] width 31 height 10
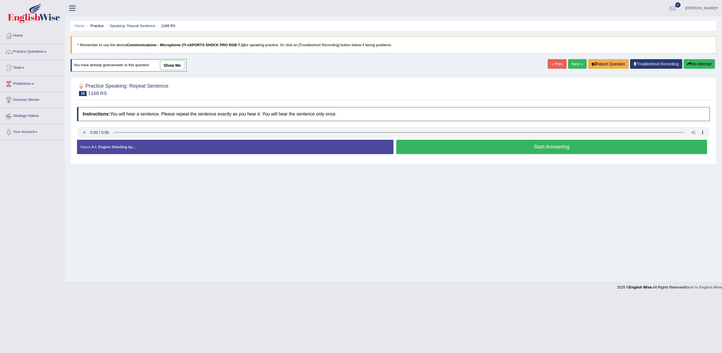
click at [461, 148] on button "Start Answering" at bounding box center [551, 147] width 311 height 14
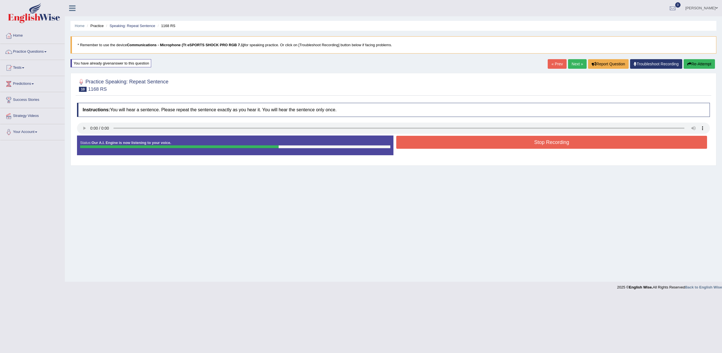
click at [502, 141] on button "Stop Recording" at bounding box center [551, 142] width 311 height 13
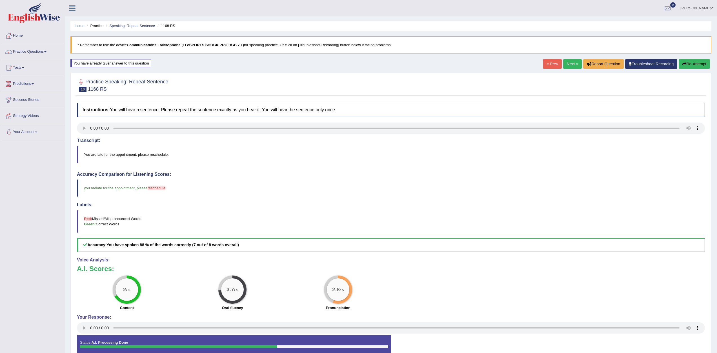
click at [567, 65] on link "Next »" at bounding box center [573, 64] width 19 height 10
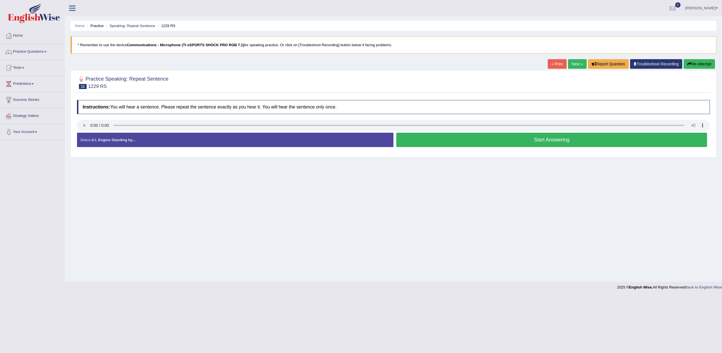
click at [104, 121] on div "Instructions: You will hear a sentence. Please repeat the sentence exactly as y…" at bounding box center [393, 125] width 635 height 57
click at [487, 138] on button "Start Answering" at bounding box center [551, 140] width 311 height 14
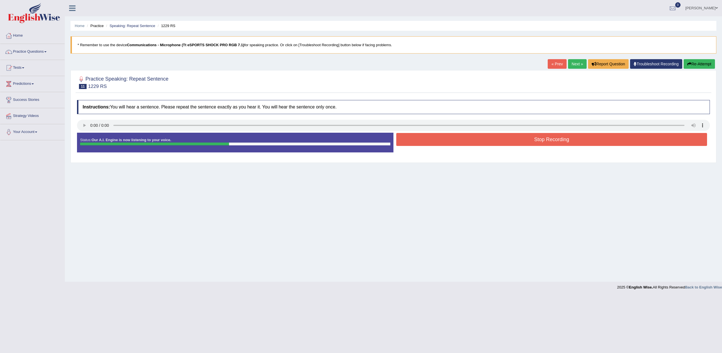
click at [449, 134] on button "Stop Recording" at bounding box center [551, 139] width 311 height 13
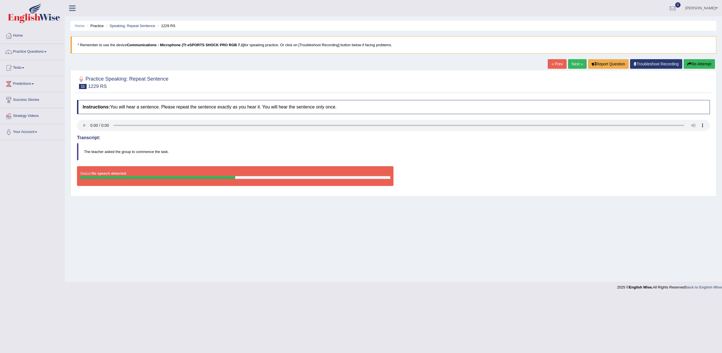
click at [701, 61] on button "Re-Attempt" at bounding box center [698, 64] width 31 height 10
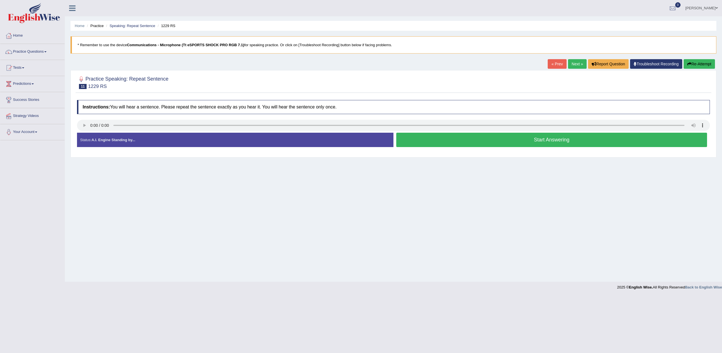
click at [505, 145] on button "Start Answering" at bounding box center [551, 140] width 311 height 14
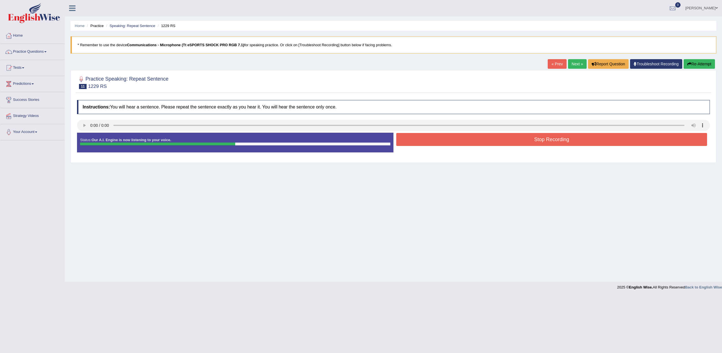
click at [502, 142] on button "Stop Recording" at bounding box center [551, 139] width 311 height 13
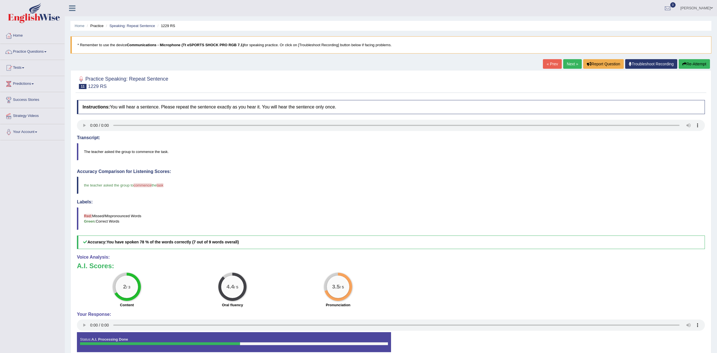
click at [574, 62] on link "Next »" at bounding box center [573, 64] width 19 height 10
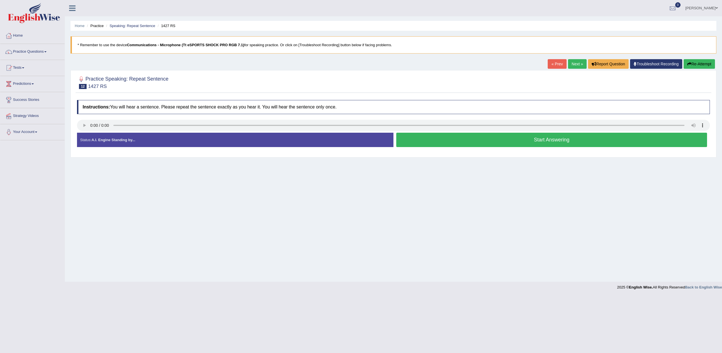
click at [102, 132] on div at bounding box center [393, 126] width 633 height 13
click at [469, 138] on button "Start Answering" at bounding box center [551, 140] width 311 height 14
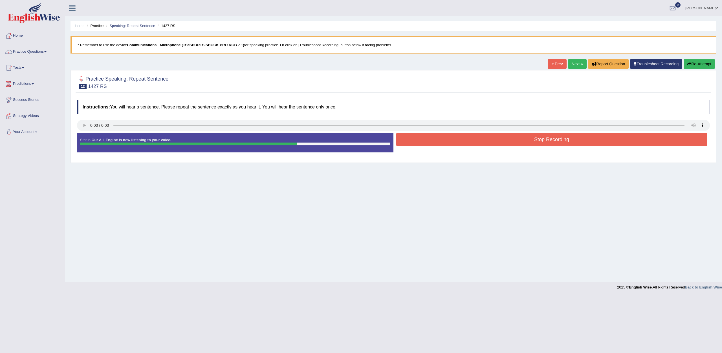
click at [467, 140] on button "Stop Recording" at bounding box center [551, 139] width 311 height 13
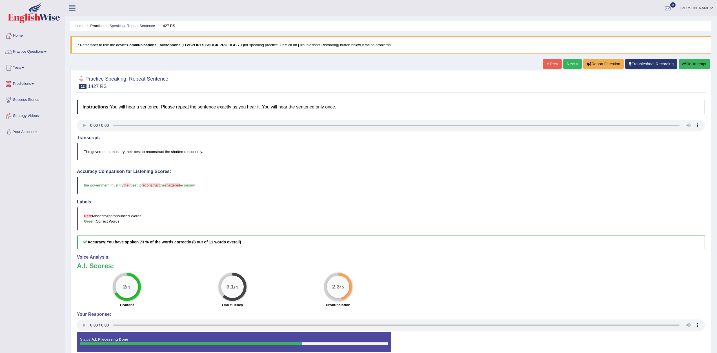
click at [702, 61] on button "Re-Attempt" at bounding box center [694, 64] width 31 height 10
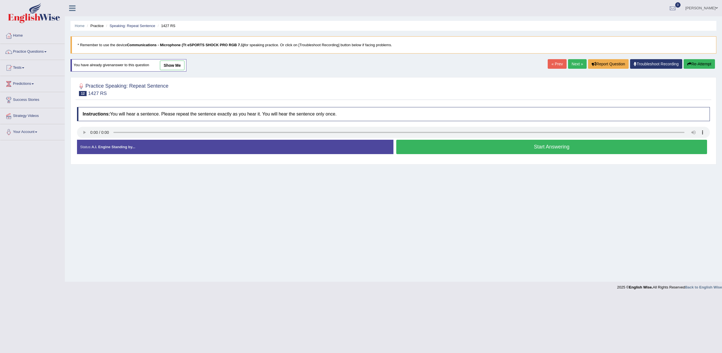
drag, startPoint x: 516, startPoint y: 143, endPoint x: 520, endPoint y: 143, distance: 4.5
click at [516, 143] on button "Start Answering" at bounding box center [551, 147] width 311 height 14
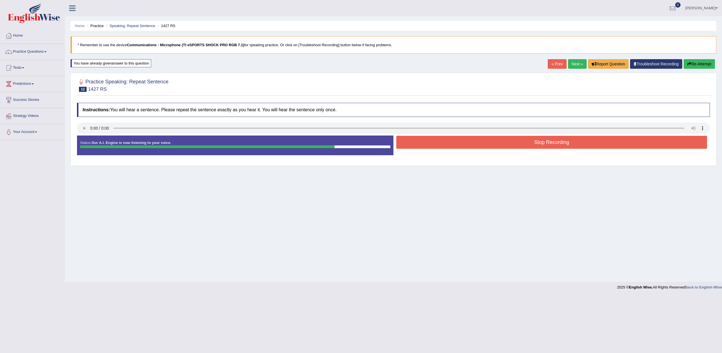
click at [531, 137] on button "Stop Recording" at bounding box center [551, 142] width 311 height 13
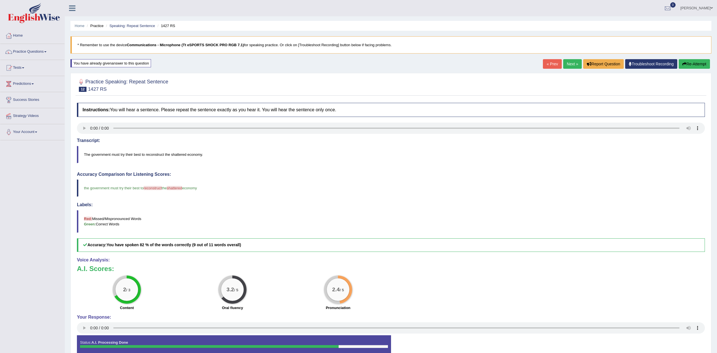
click at [564, 61] on link "Next »" at bounding box center [573, 64] width 19 height 10
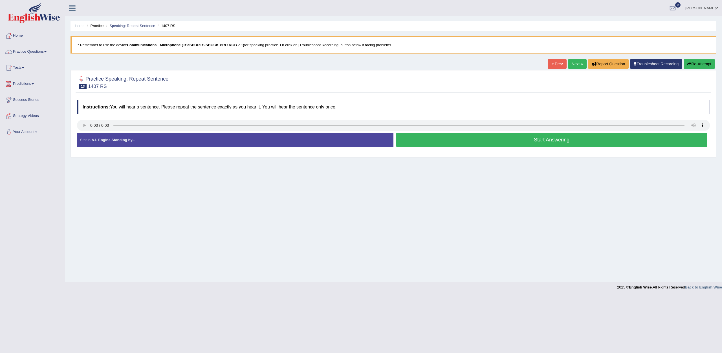
click at [443, 141] on button "Start Answering" at bounding box center [551, 140] width 311 height 14
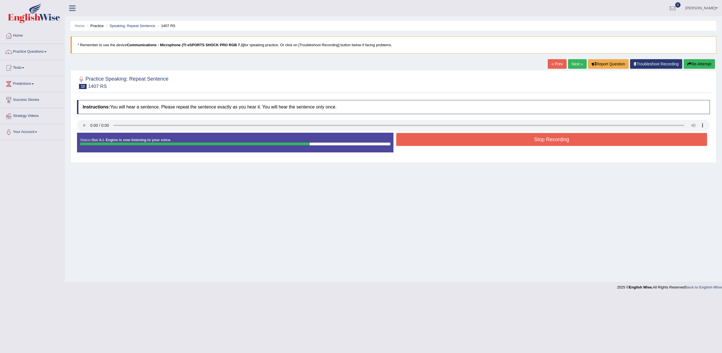
click at [465, 143] on button "Stop Recording" at bounding box center [551, 139] width 311 height 13
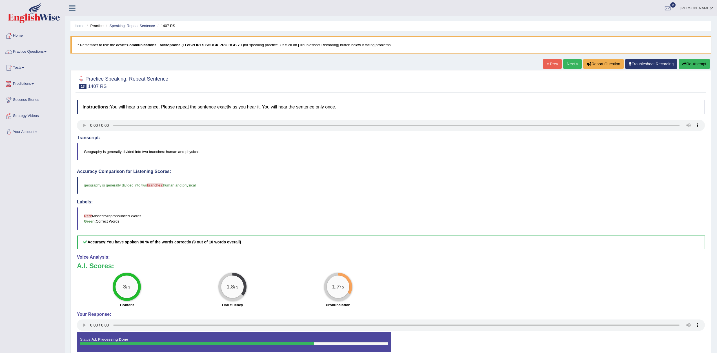
click at [575, 65] on link "Next »" at bounding box center [573, 64] width 19 height 10
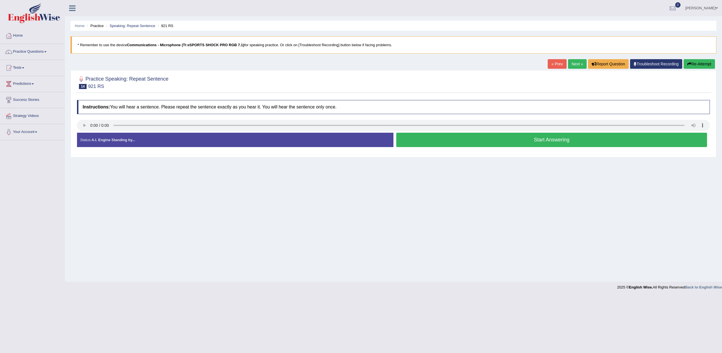
click at [475, 134] on button "Start Answering" at bounding box center [551, 140] width 311 height 14
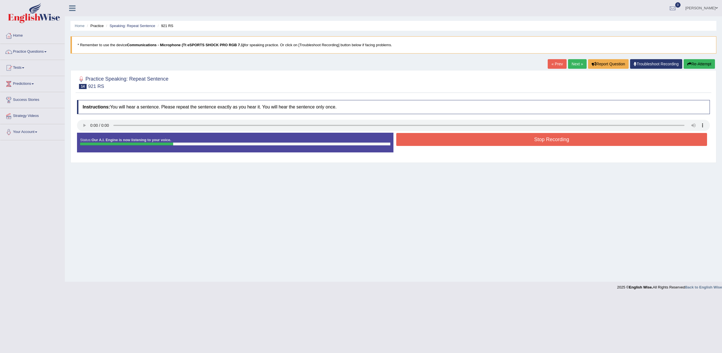
click at [482, 141] on button "Stop Recording" at bounding box center [551, 139] width 311 height 13
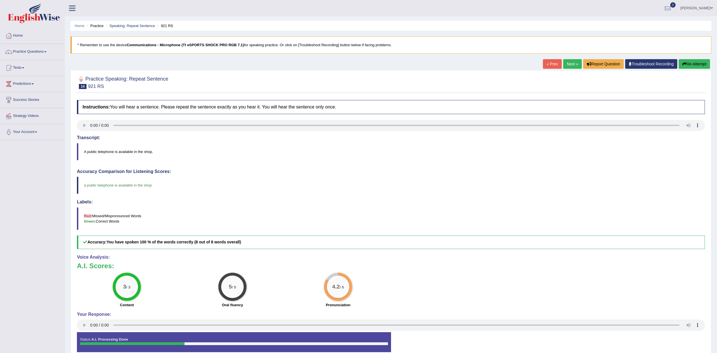
click at [575, 58] on div "Home Practice Speaking: Repeat Sentence 921 RS * Remember to use the device Com…" at bounding box center [391, 183] width 653 height 367
click at [573, 61] on link "Next »" at bounding box center [573, 64] width 19 height 10
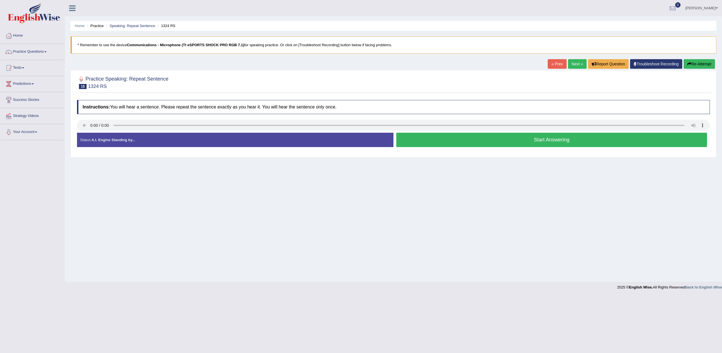
click at [516, 136] on button "Start Answering" at bounding box center [551, 140] width 311 height 14
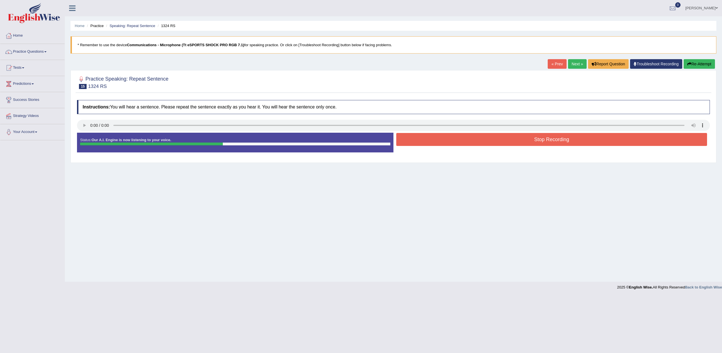
click at [515, 142] on button "Stop Recording" at bounding box center [551, 139] width 311 height 13
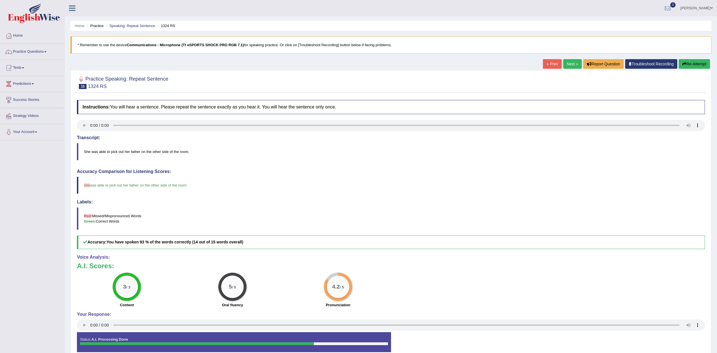
click at [567, 61] on link "Next »" at bounding box center [573, 64] width 19 height 10
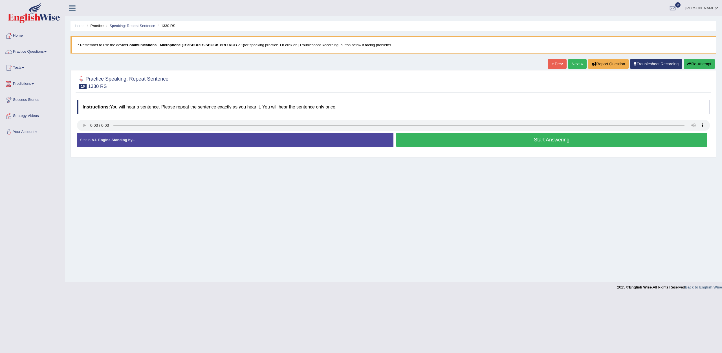
click at [113, 145] on div "Instructions: You will hear a sentence. Please repeat the sentence exactly as y…" at bounding box center [393, 125] width 635 height 57
click at [434, 138] on button "Start Answering" at bounding box center [551, 140] width 311 height 14
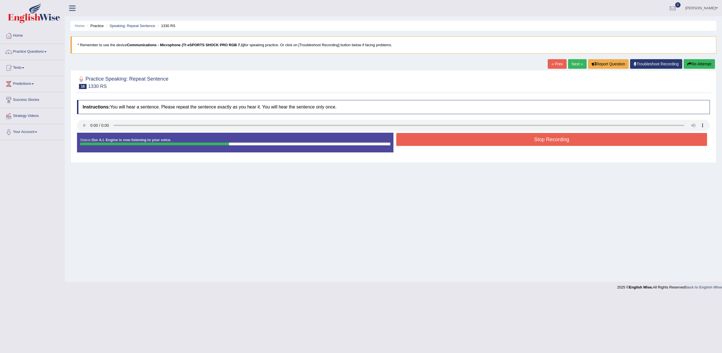
click at [432, 141] on button "Stop Recording" at bounding box center [551, 139] width 311 height 13
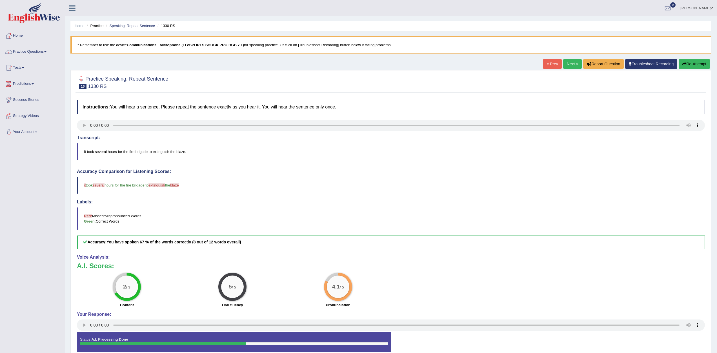
click at [573, 64] on link "Next »" at bounding box center [573, 64] width 19 height 10
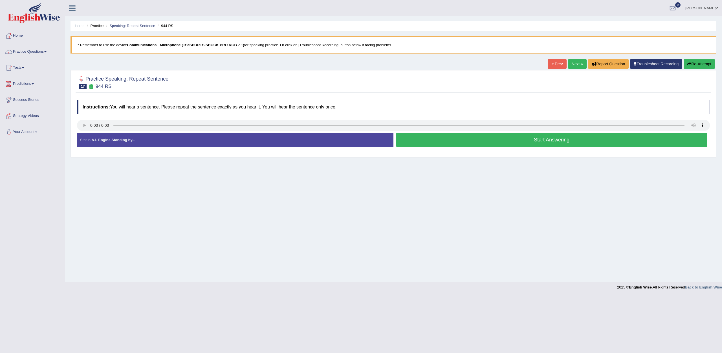
click at [96, 131] on div at bounding box center [393, 126] width 633 height 13
click at [419, 142] on button "Start Answering" at bounding box center [551, 140] width 311 height 14
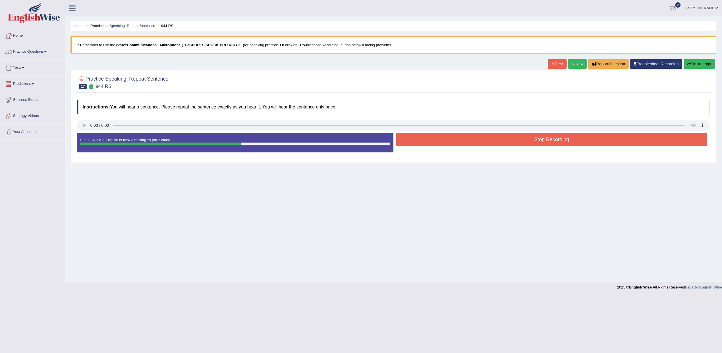
click at [417, 144] on button "Stop Recording" at bounding box center [551, 139] width 311 height 13
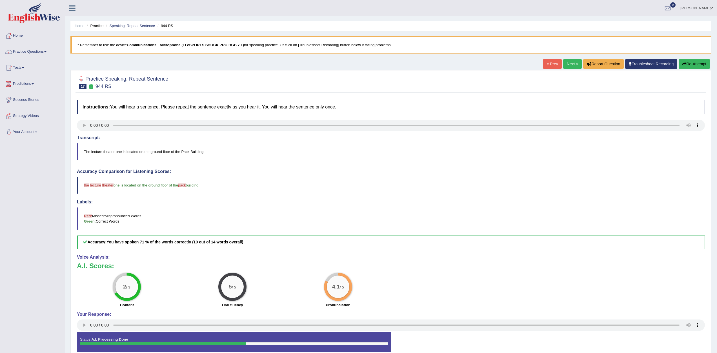
click at [694, 64] on button "Re-Attempt" at bounding box center [694, 64] width 31 height 10
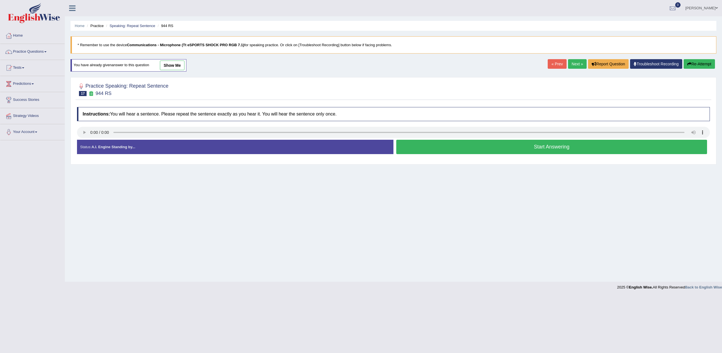
click at [429, 144] on button "Start Answering" at bounding box center [551, 147] width 311 height 14
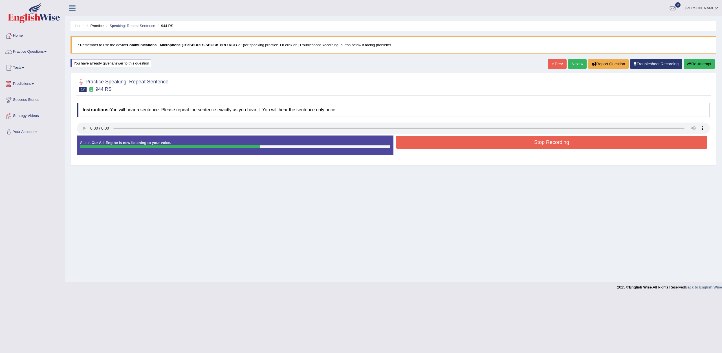
click at [426, 144] on button "Stop Recording" at bounding box center [551, 142] width 311 height 13
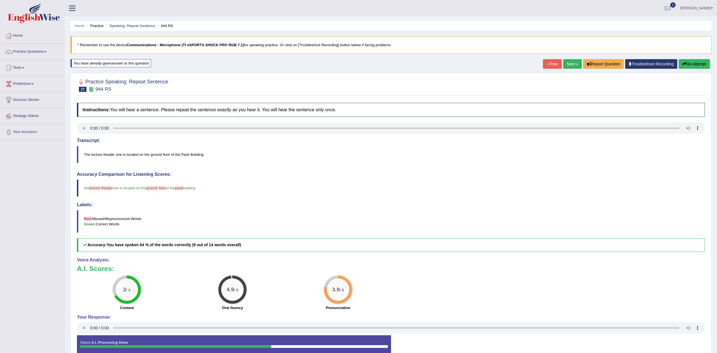
click at [572, 63] on link "Next »" at bounding box center [573, 64] width 19 height 10
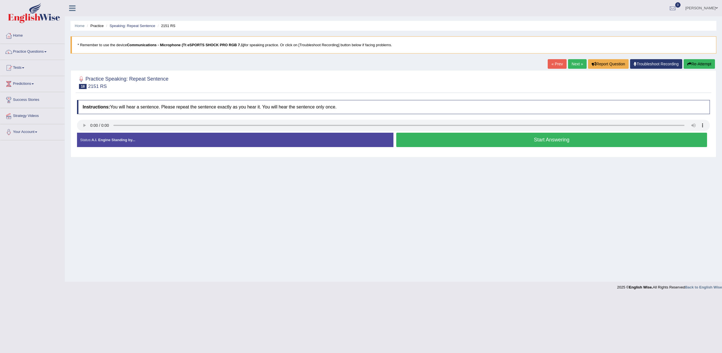
click at [550, 139] on button "Start Answering" at bounding box center [551, 140] width 311 height 14
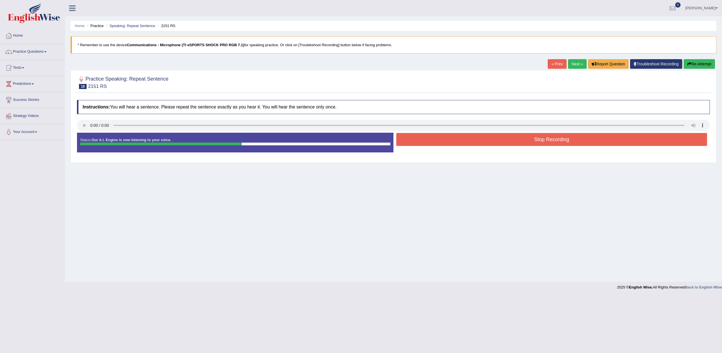
click at [550, 140] on button "Stop Recording" at bounding box center [551, 139] width 311 height 13
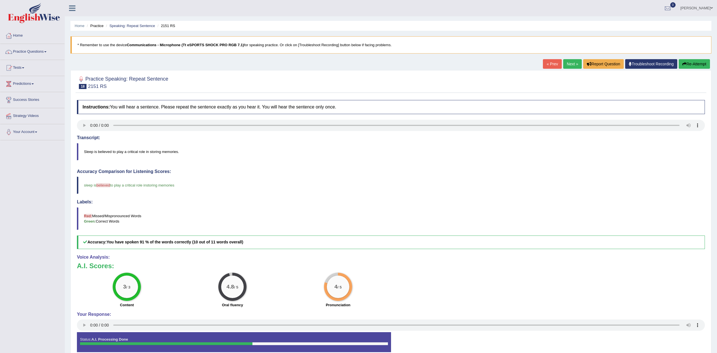
click at [570, 62] on link "Next »" at bounding box center [573, 64] width 19 height 10
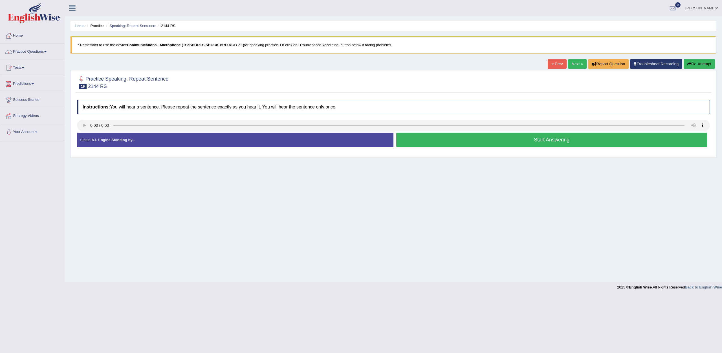
drag, startPoint x: 134, startPoint y: 109, endPoint x: 139, endPoint y: 108, distance: 5.1
click at [136, 109] on h4 "Instructions: You will hear a sentence. Please repeat the sentence exactly as y…" at bounding box center [393, 107] width 633 height 14
click at [416, 144] on button "Start Answering" at bounding box center [551, 140] width 311 height 14
click at [417, 144] on button "Start Answering" at bounding box center [551, 140] width 311 height 14
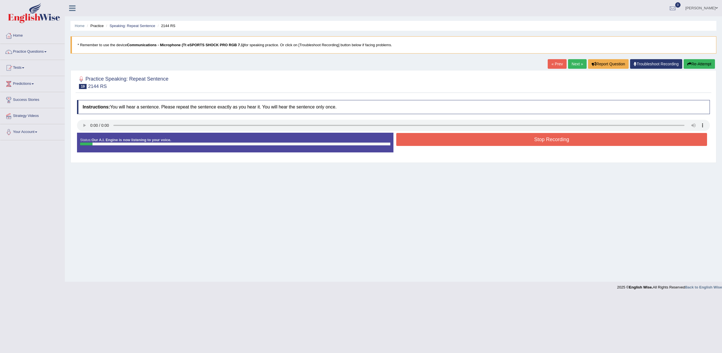
click at [417, 143] on button "Stop Recording" at bounding box center [551, 139] width 311 height 13
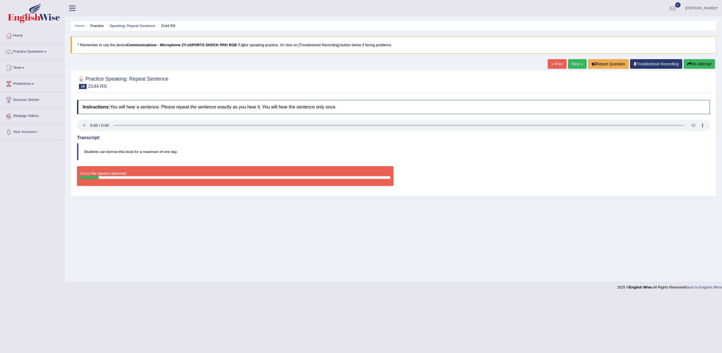
drag, startPoint x: 703, startPoint y: 63, endPoint x: 688, endPoint y: 66, distance: 15.3
click at [702, 63] on button "Re-Attempt" at bounding box center [698, 64] width 31 height 10
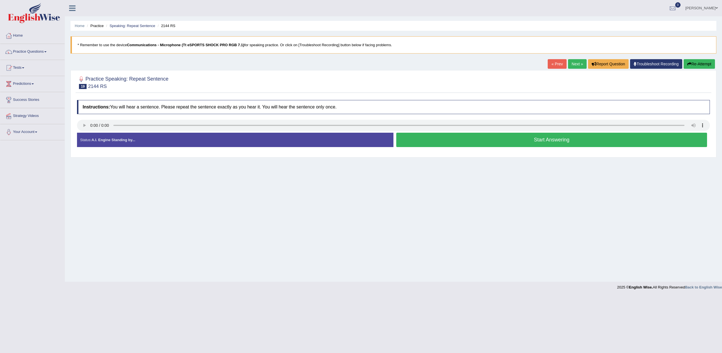
click at [435, 142] on button "Start Answering" at bounding box center [551, 140] width 311 height 14
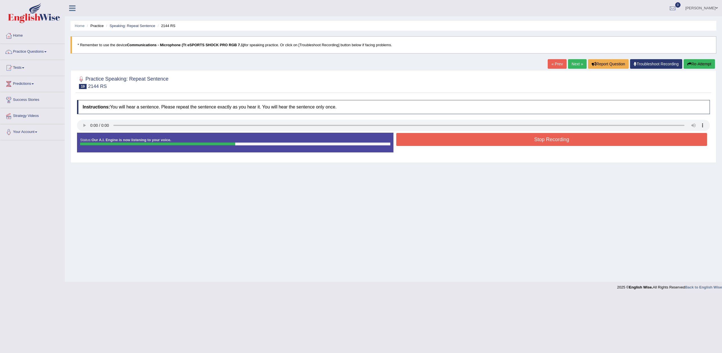
click at [435, 144] on button "Stop Recording" at bounding box center [551, 139] width 311 height 13
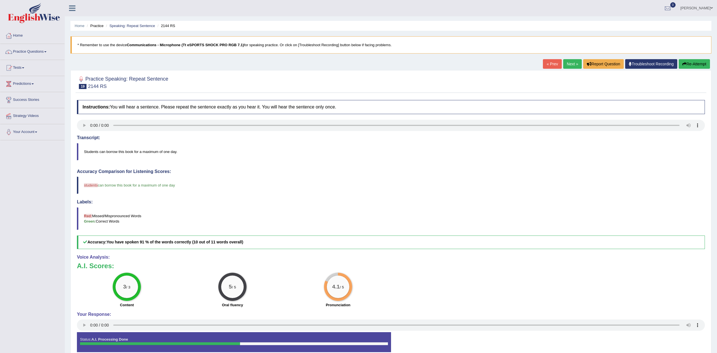
click at [569, 63] on link "Next »" at bounding box center [573, 64] width 19 height 10
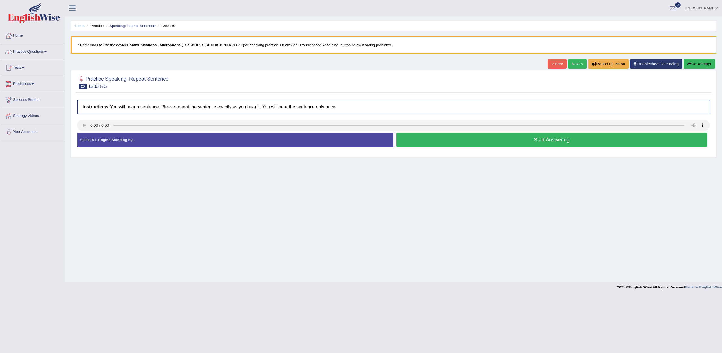
click at [447, 140] on button "Start Answering" at bounding box center [551, 140] width 311 height 14
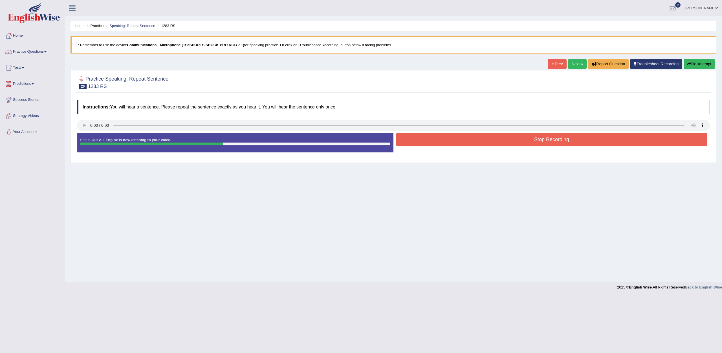
click at [438, 140] on button "Stop Recording" at bounding box center [551, 139] width 311 height 13
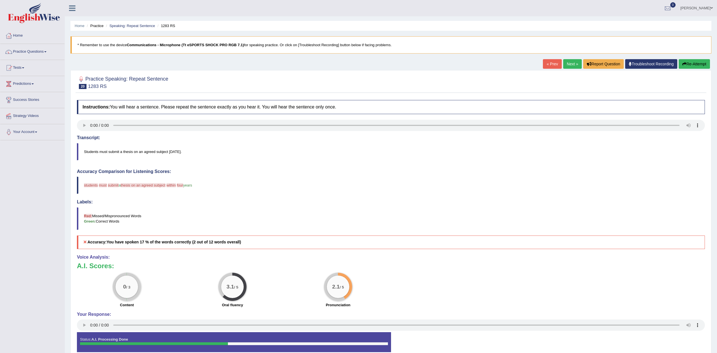
click at [692, 60] on button "Re-Attempt" at bounding box center [694, 64] width 31 height 10
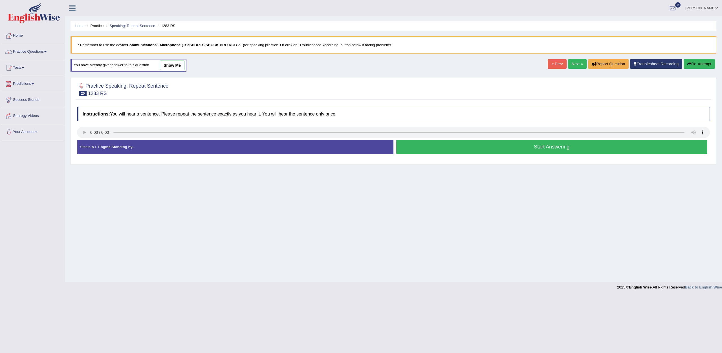
click at [462, 153] on button "Start Answering" at bounding box center [551, 147] width 311 height 14
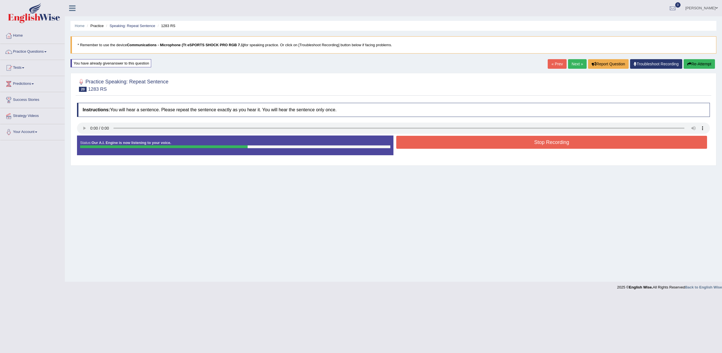
click at [439, 149] on button "Stop Recording" at bounding box center [551, 142] width 311 height 13
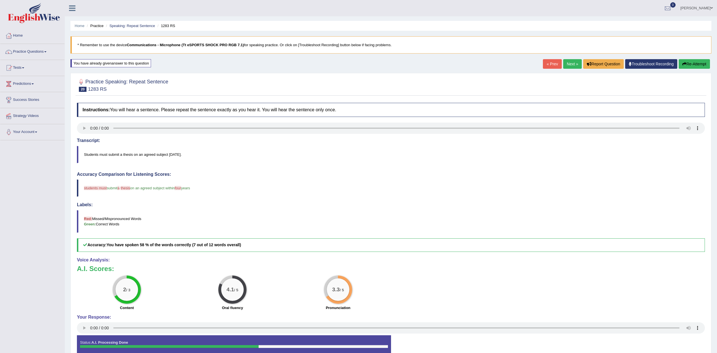
click at [694, 58] on div "Home Practice Speaking: Repeat Sentence 1283 RS * Remember to use the device Co…" at bounding box center [391, 185] width 653 height 370
click at [695, 62] on button "Re-Attempt" at bounding box center [694, 64] width 31 height 10
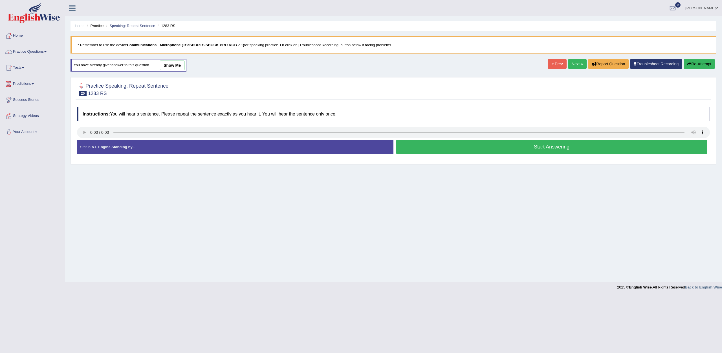
click at [655, 147] on button "Start Answering" at bounding box center [551, 147] width 311 height 14
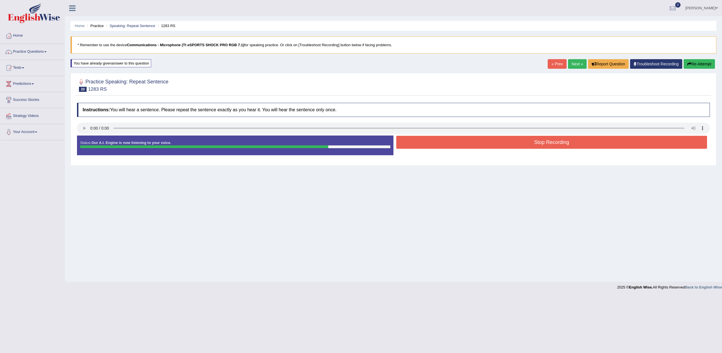
drag, startPoint x: 643, startPoint y: 144, endPoint x: 639, endPoint y: 142, distance: 4.4
click at [641, 143] on button "Stop Recording" at bounding box center [551, 142] width 311 height 13
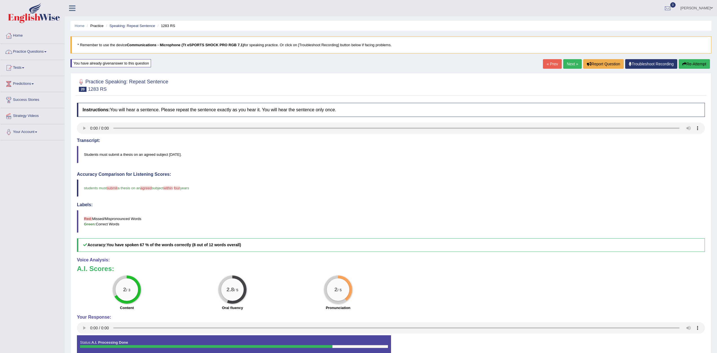
click at [31, 50] on link "Practice Questions" at bounding box center [32, 51] width 64 height 14
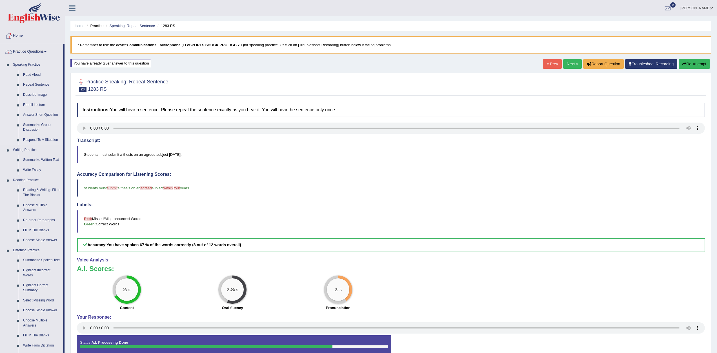
click at [32, 94] on link "Describe Image" at bounding box center [42, 95] width 43 height 10
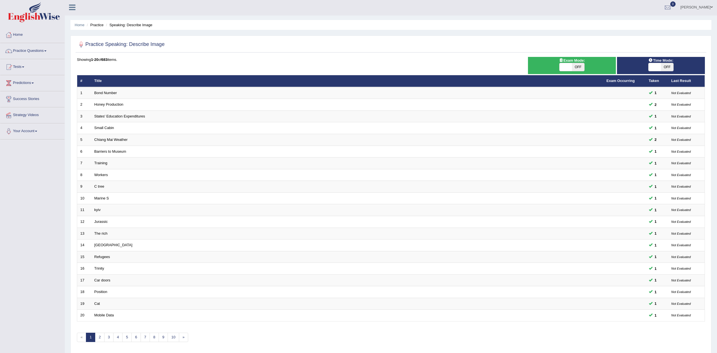
scroll to position [20, 0]
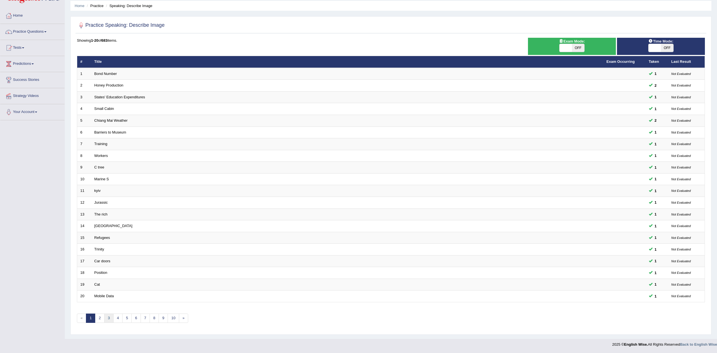
click at [108, 320] on link "3" at bounding box center [108, 318] width 9 height 9
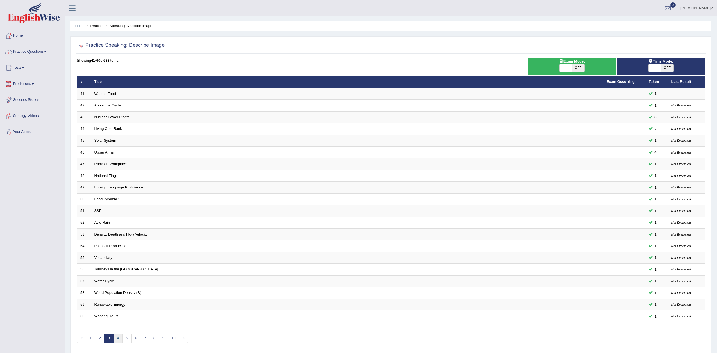
click at [120, 340] on link "4" at bounding box center [117, 338] width 9 height 9
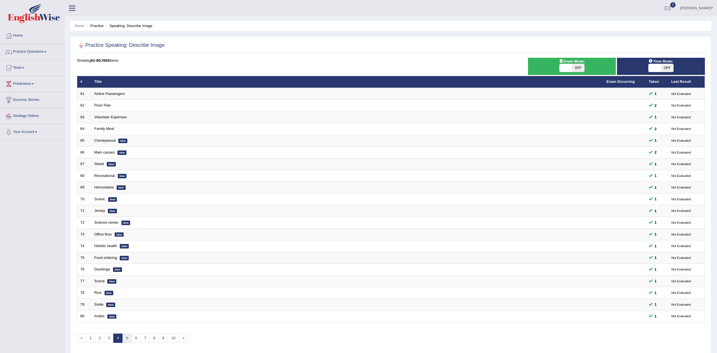
click at [125, 336] on link "5" at bounding box center [126, 338] width 9 height 9
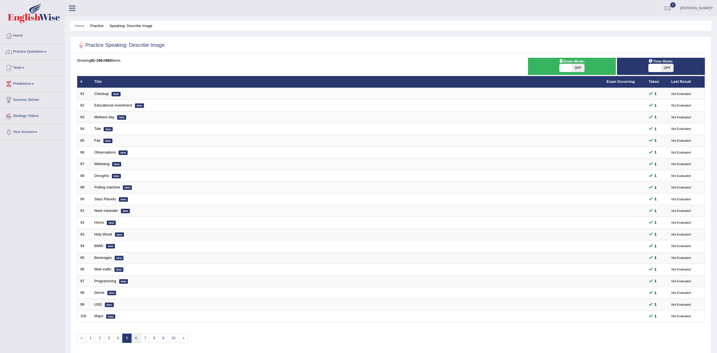
click at [136, 335] on link "6" at bounding box center [135, 338] width 9 height 9
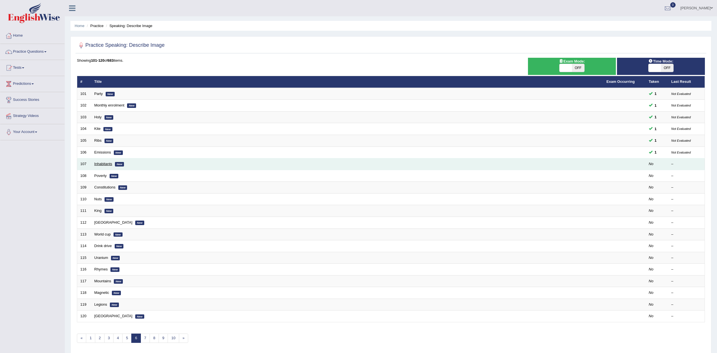
click at [105, 162] on link "Inhabitants" at bounding box center [103, 164] width 18 height 4
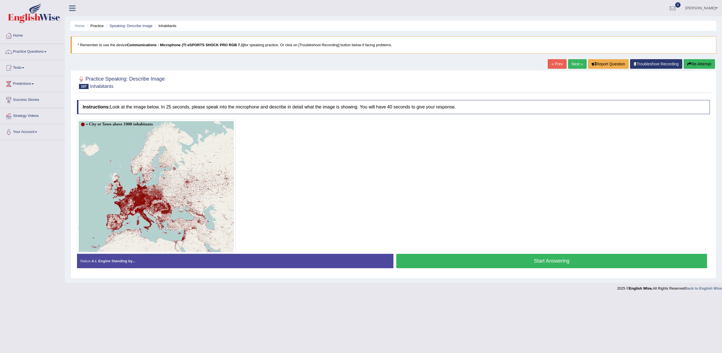
click at [459, 262] on button "Start Answering" at bounding box center [551, 261] width 311 height 14
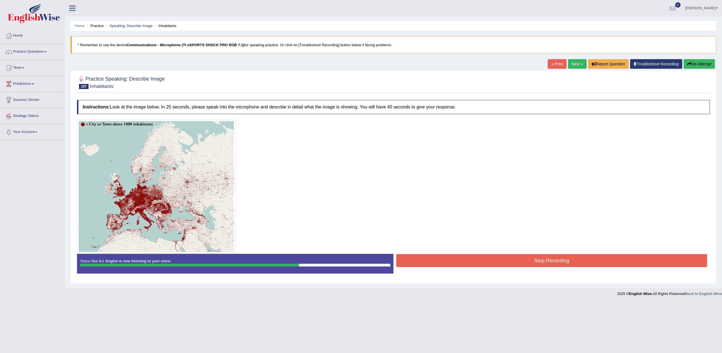
click at [432, 262] on button "Stop Recording" at bounding box center [551, 260] width 311 height 13
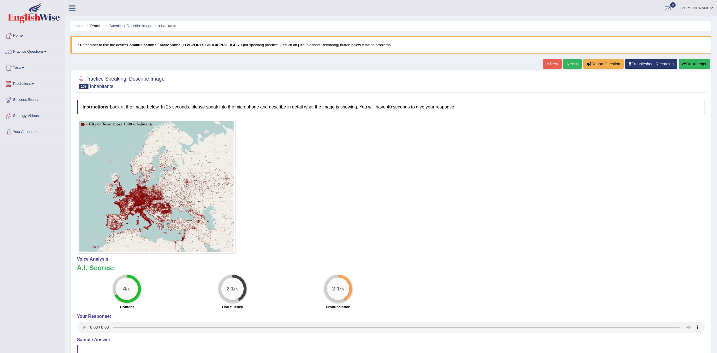
click at [572, 68] on link "Next »" at bounding box center [573, 64] width 19 height 10
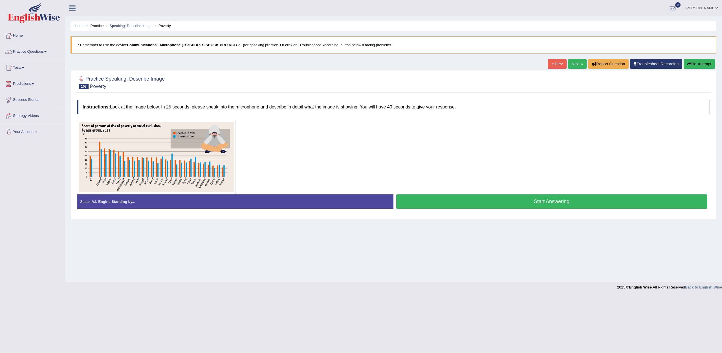
click at [434, 197] on button "Start Answering" at bounding box center [551, 202] width 311 height 14
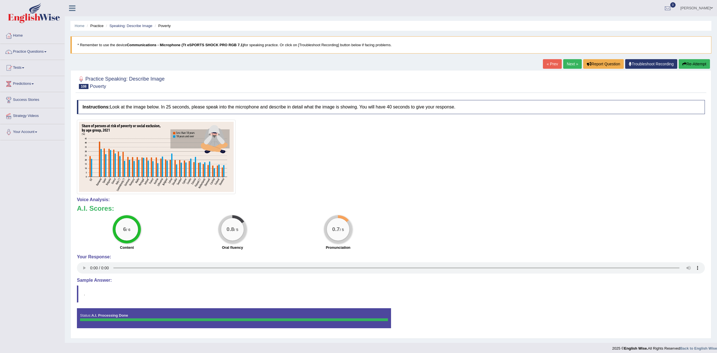
click at [570, 65] on link "Next »" at bounding box center [573, 64] width 19 height 10
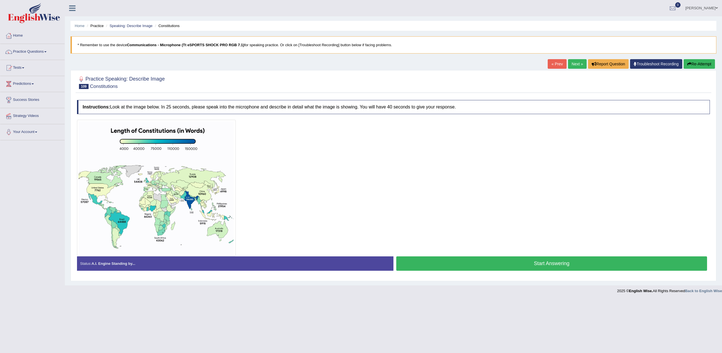
drag, startPoint x: 518, startPoint y: 265, endPoint x: 514, endPoint y: 262, distance: 5.2
click at [516, 264] on button "Start Answering" at bounding box center [551, 264] width 311 height 14
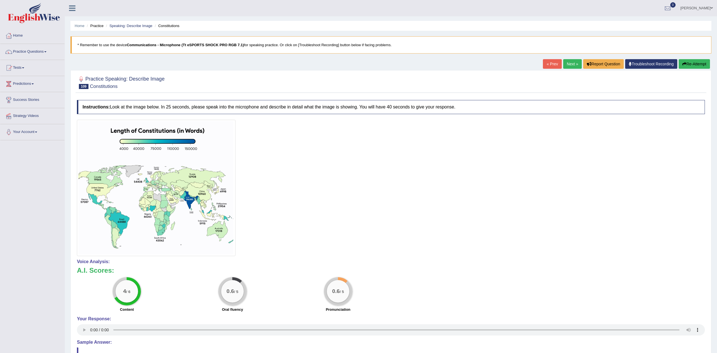
click at [569, 63] on link "Next »" at bounding box center [573, 64] width 19 height 10
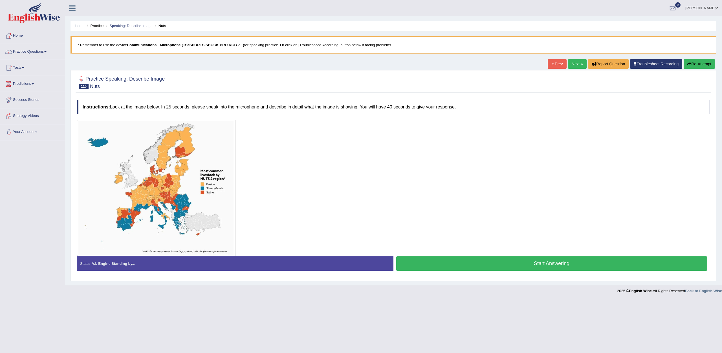
click at [412, 263] on button "Start Answering" at bounding box center [551, 264] width 311 height 14
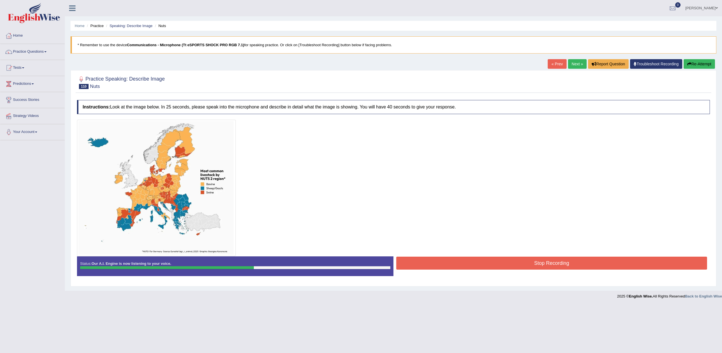
click at [528, 266] on button "Stop Recording" at bounding box center [551, 263] width 311 height 13
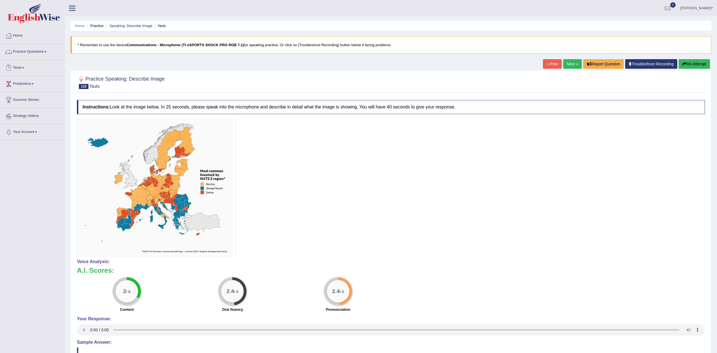
click at [29, 50] on link "Practice Questions" at bounding box center [32, 51] width 64 height 14
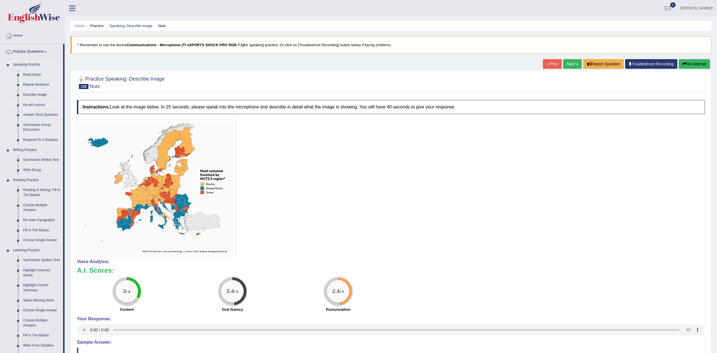
click at [32, 102] on link "Re-tell Lecture" at bounding box center [42, 105] width 43 height 10
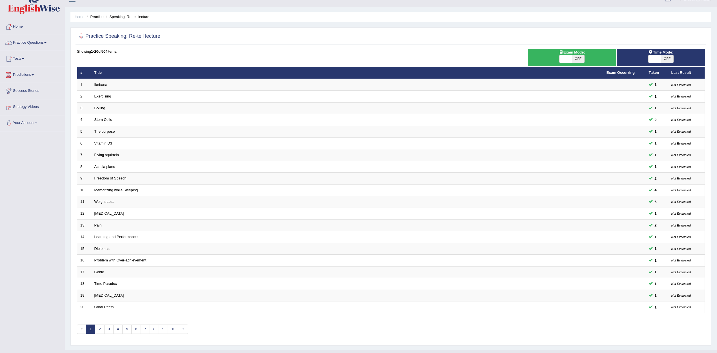
scroll to position [20, 0]
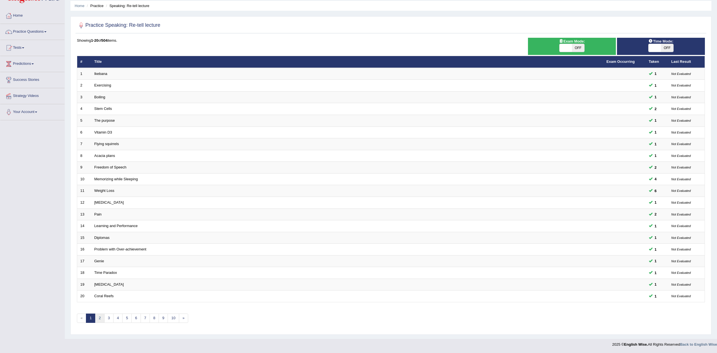
click at [100, 321] on link "2" at bounding box center [99, 318] width 9 height 9
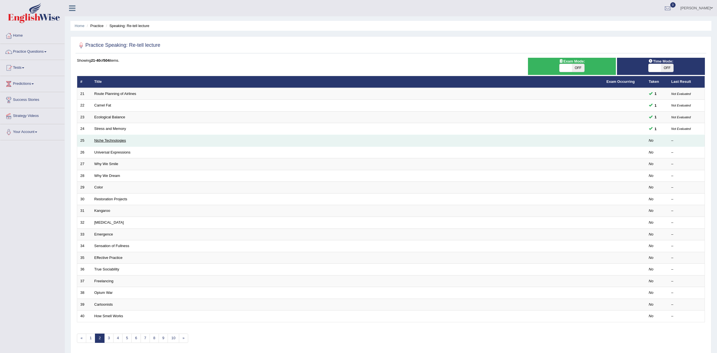
click at [101, 139] on td "Niche Technologies" at bounding box center [347, 141] width 513 height 12
click at [101, 139] on link "Niche Technologies" at bounding box center [110, 140] width 32 height 4
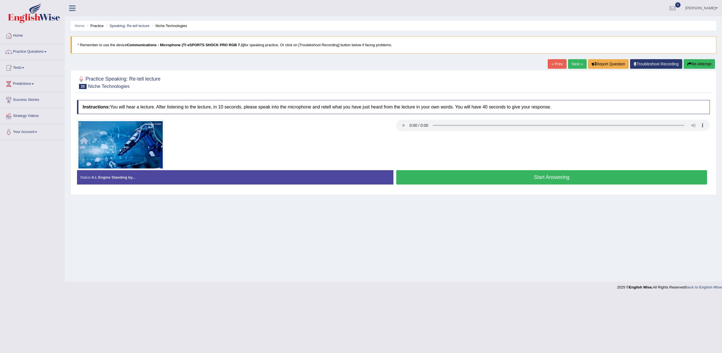
click at [407, 138] on div at bounding box center [393, 145] width 638 height 50
click at [422, 79] on div at bounding box center [393, 82] width 633 height 17
click at [400, 118] on div "Instructions: You will hear a lecture. After listening to the lecture, in 10 se…" at bounding box center [393, 144] width 635 height 95
click at [413, 102] on h4 "Instructions: You will hear a lecture. After listening to the lecture, in 10 se…" at bounding box center [393, 107] width 633 height 14
click at [531, 175] on button "Start Answering" at bounding box center [551, 177] width 311 height 14
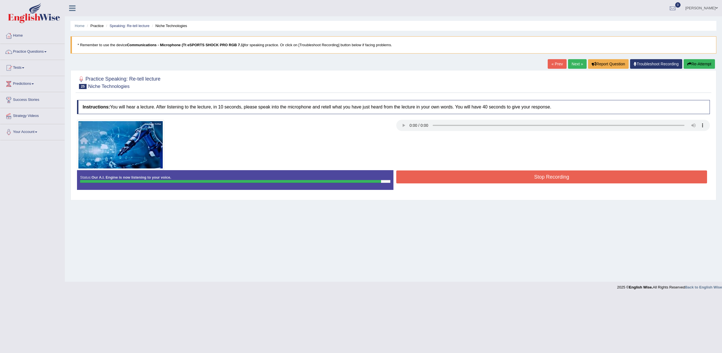
click at [538, 175] on button "Stop Recording" at bounding box center [551, 177] width 311 height 13
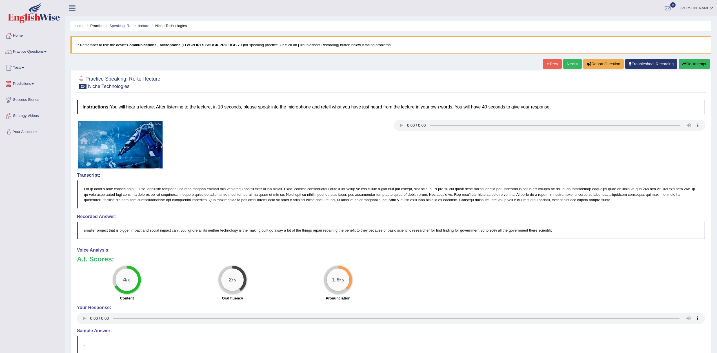
click at [570, 62] on link "Next »" at bounding box center [573, 64] width 19 height 10
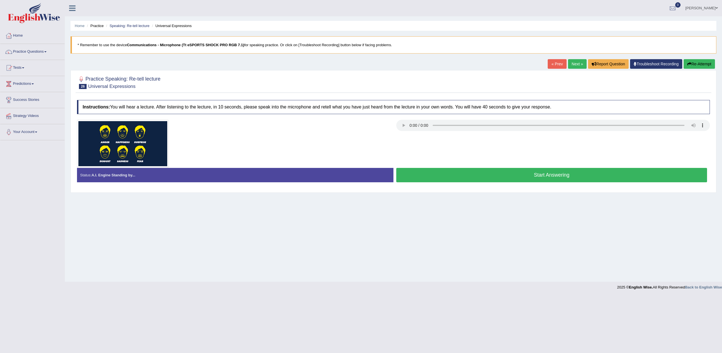
click at [461, 179] on button "Start Answering" at bounding box center [551, 175] width 311 height 14
